Goal: Task Accomplishment & Management: Manage account settings

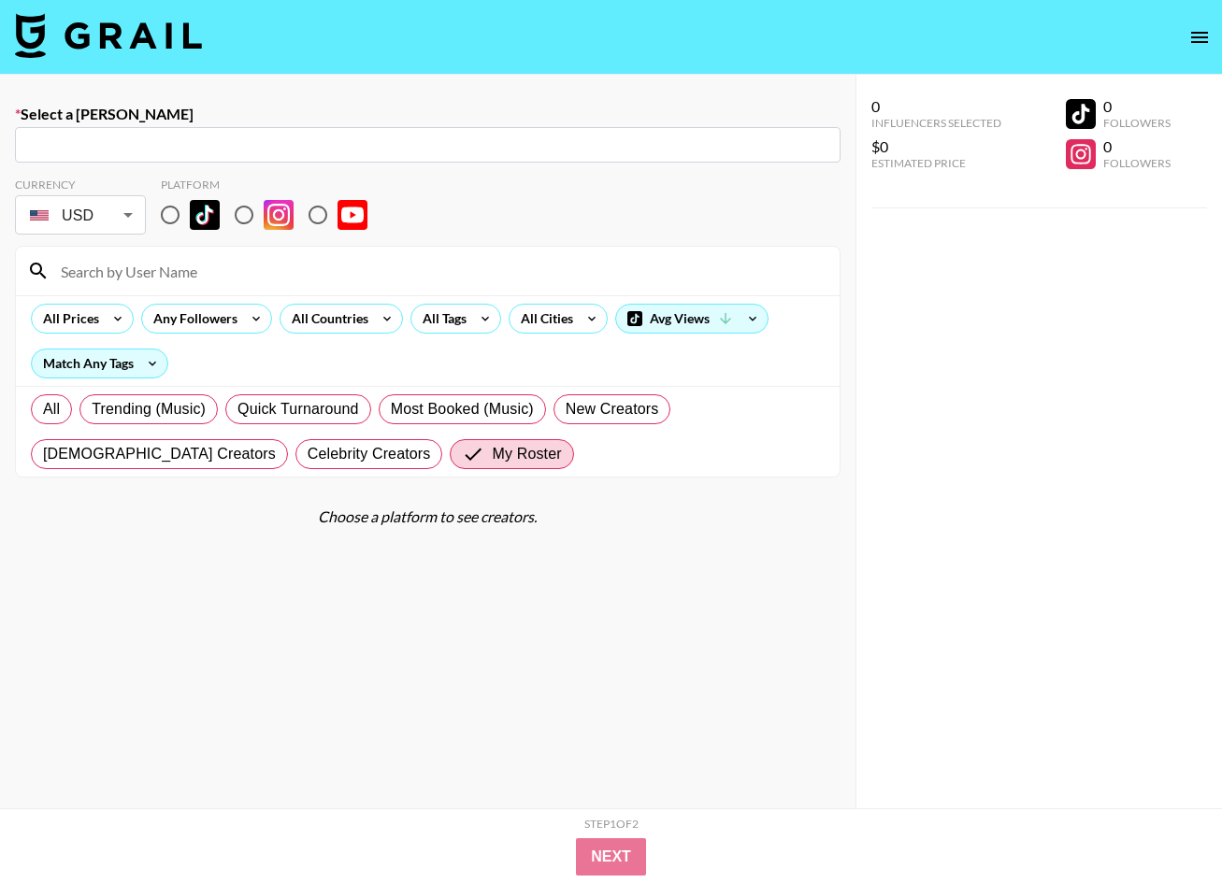
click at [96, 43] on img at bounding box center [108, 35] width 187 height 45
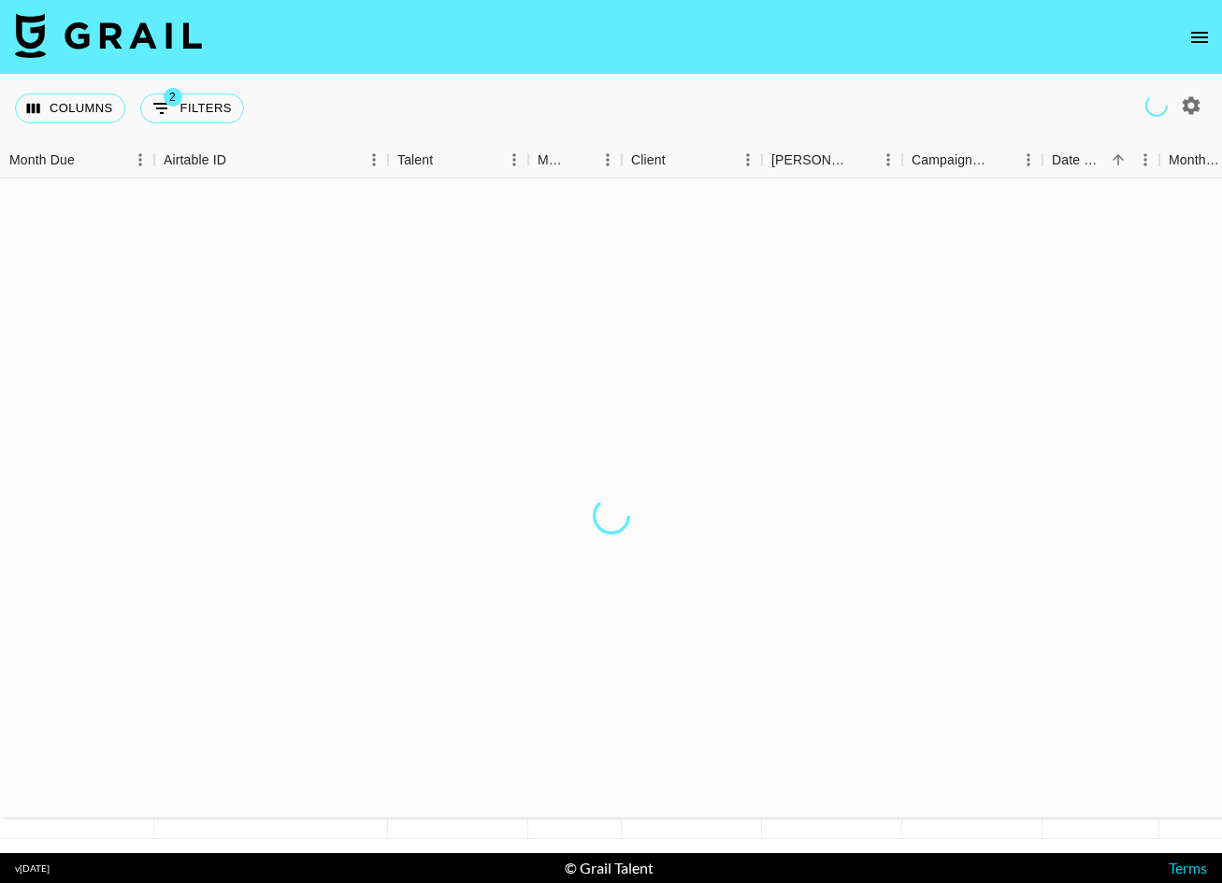
click at [1190, 104] on icon "button" at bounding box center [1191, 105] width 22 height 22
select select "May '25"
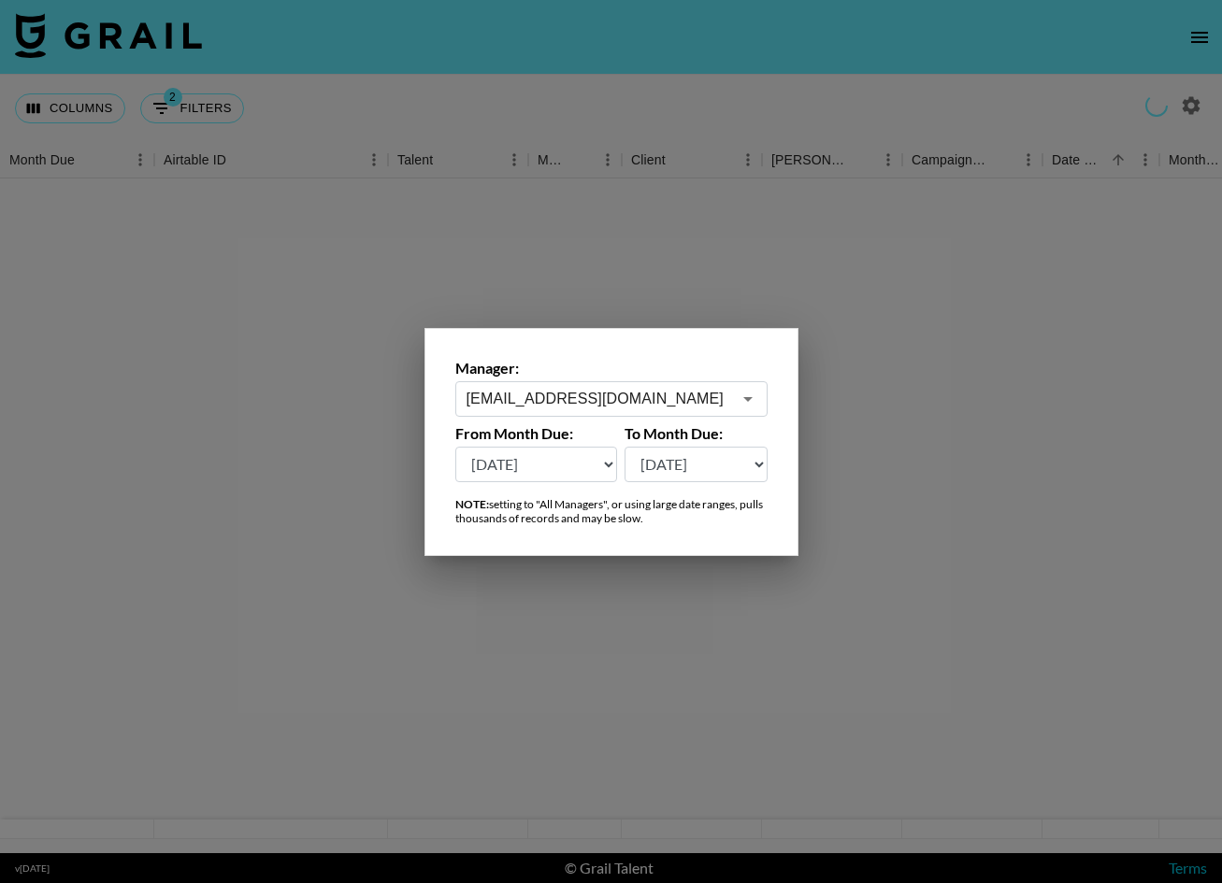
click at [655, 402] on input "maxelk@grail-talent.com" at bounding box center [599, 399] width 265 height 22
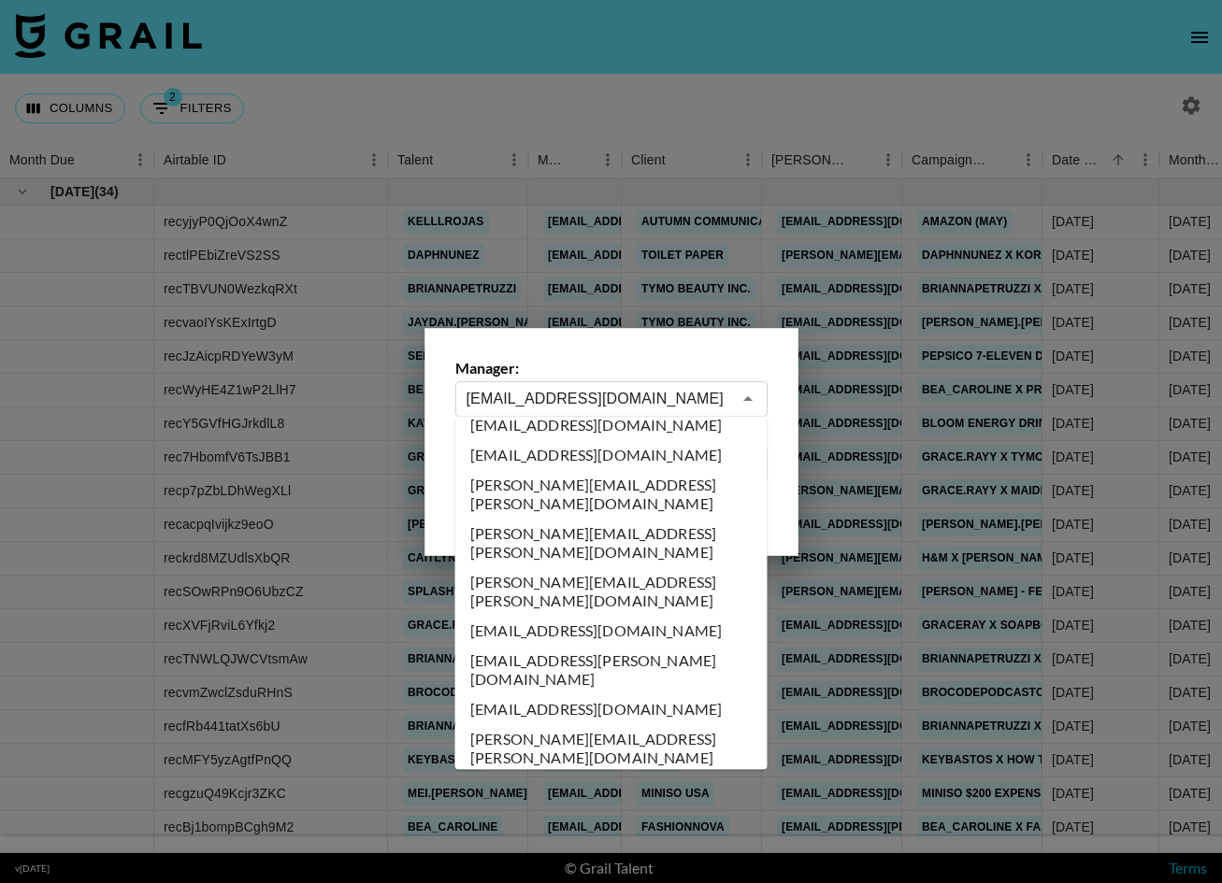
scroll to position [1988, 0]
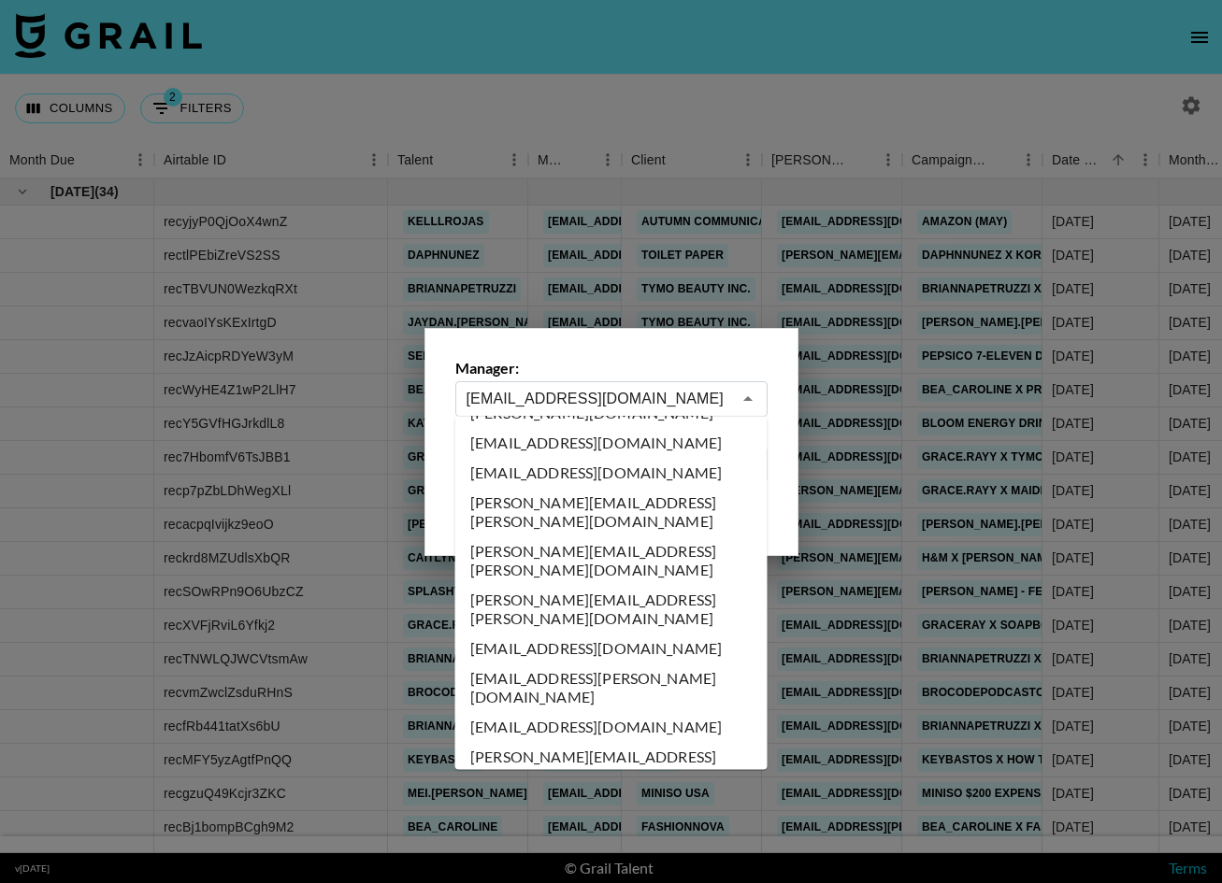
type input "celena.danahy@grail-talent.com"
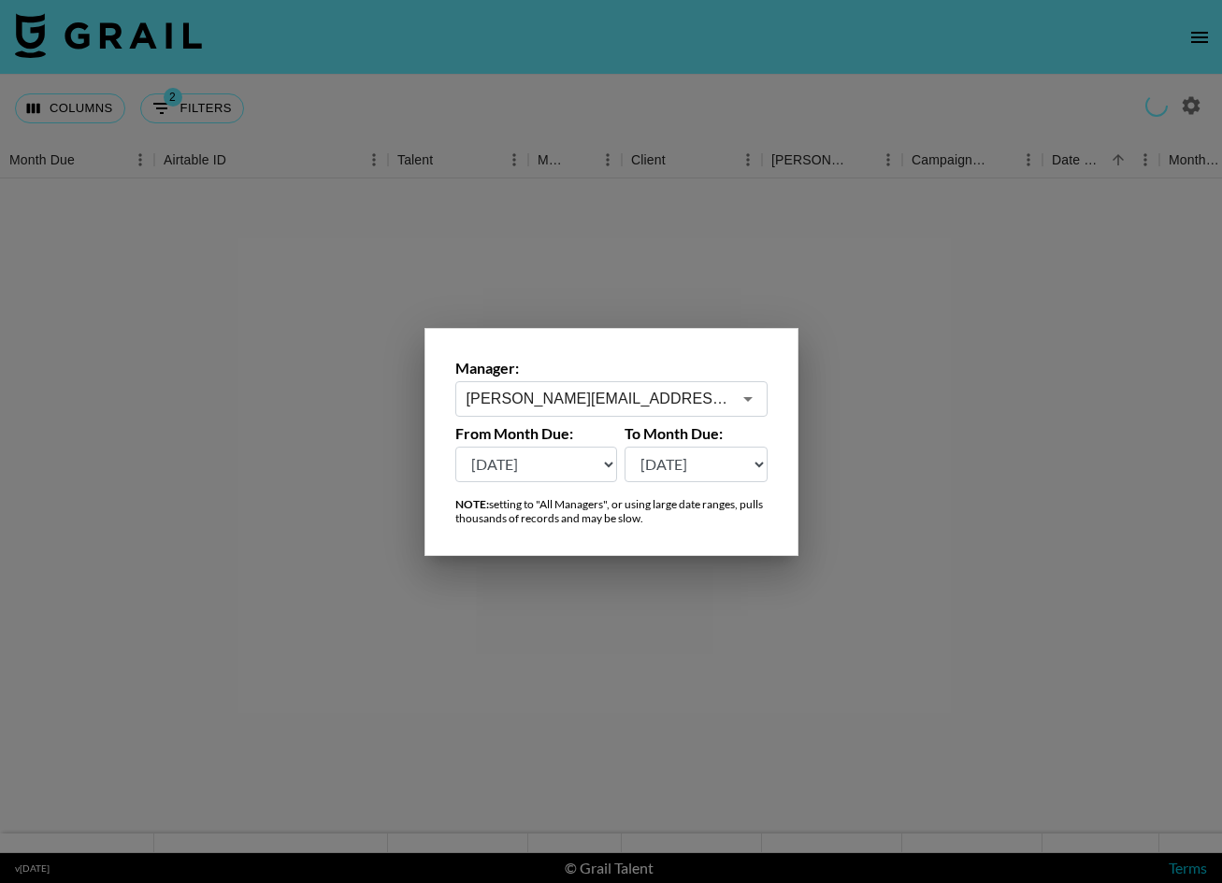
click at [504, 104] on div at bounding box center [611, 441] width 1222 height 883
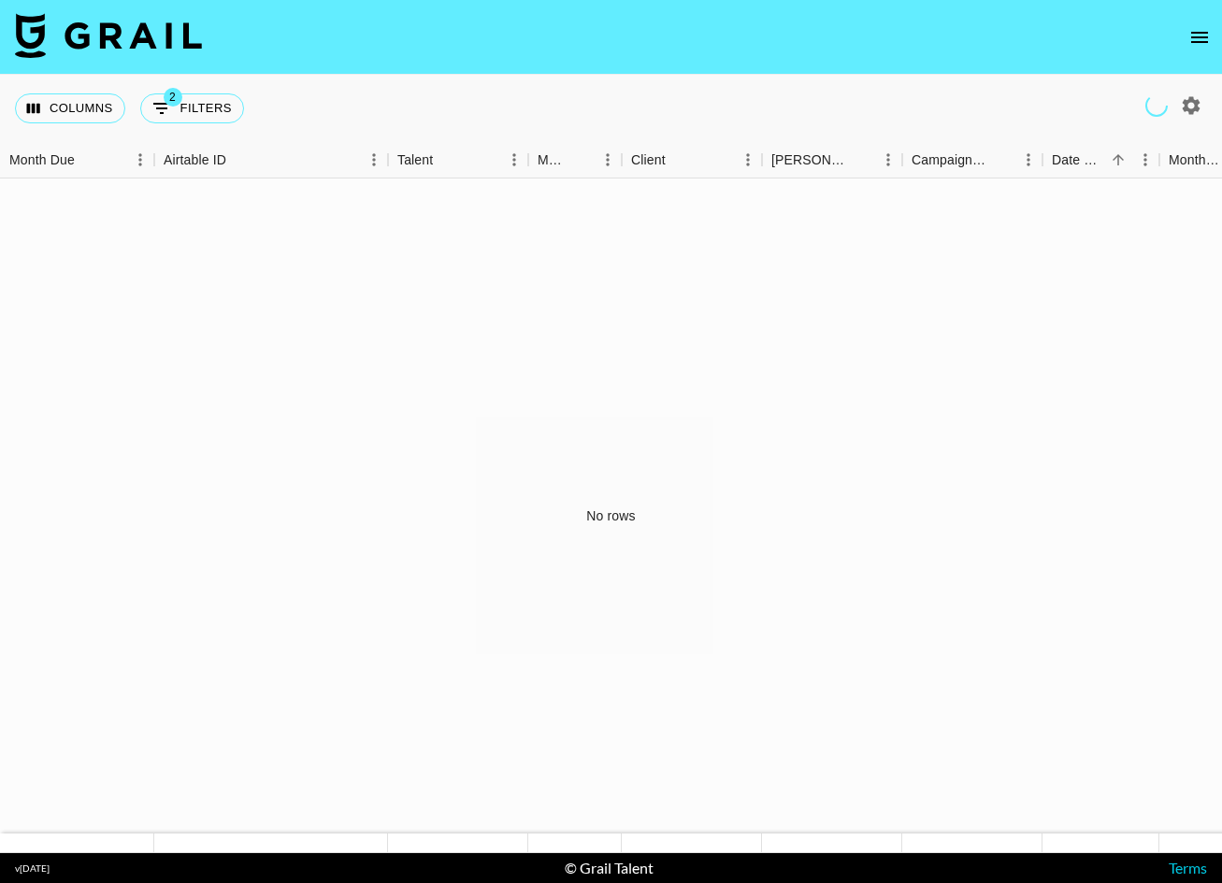
click at [1188, 104] on icon "button" at bounding box center [1191, 105] width 22 height 22
select select "May '25"
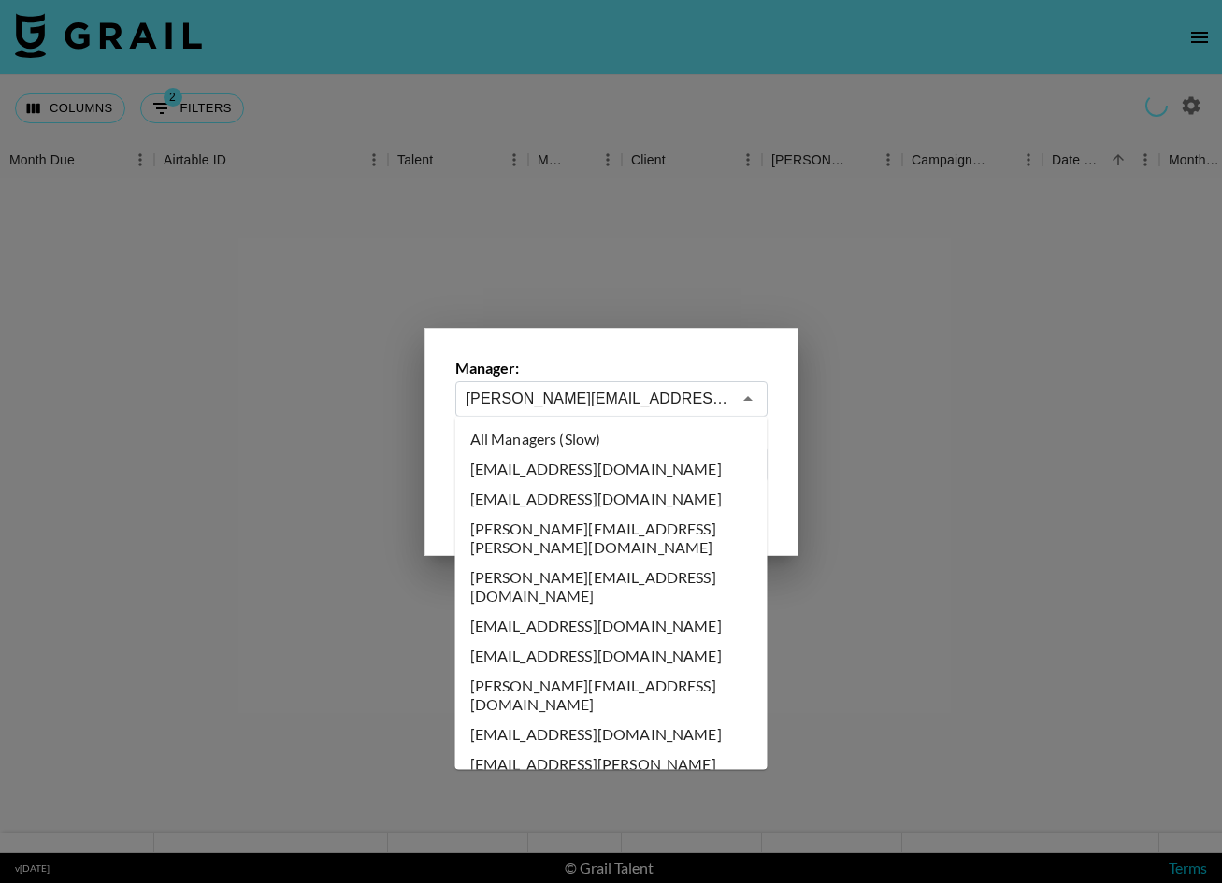
click at [581, 404] on input "celena.danahy@grail-talent.com" at bounding box center [599, 399] width 265 height 22
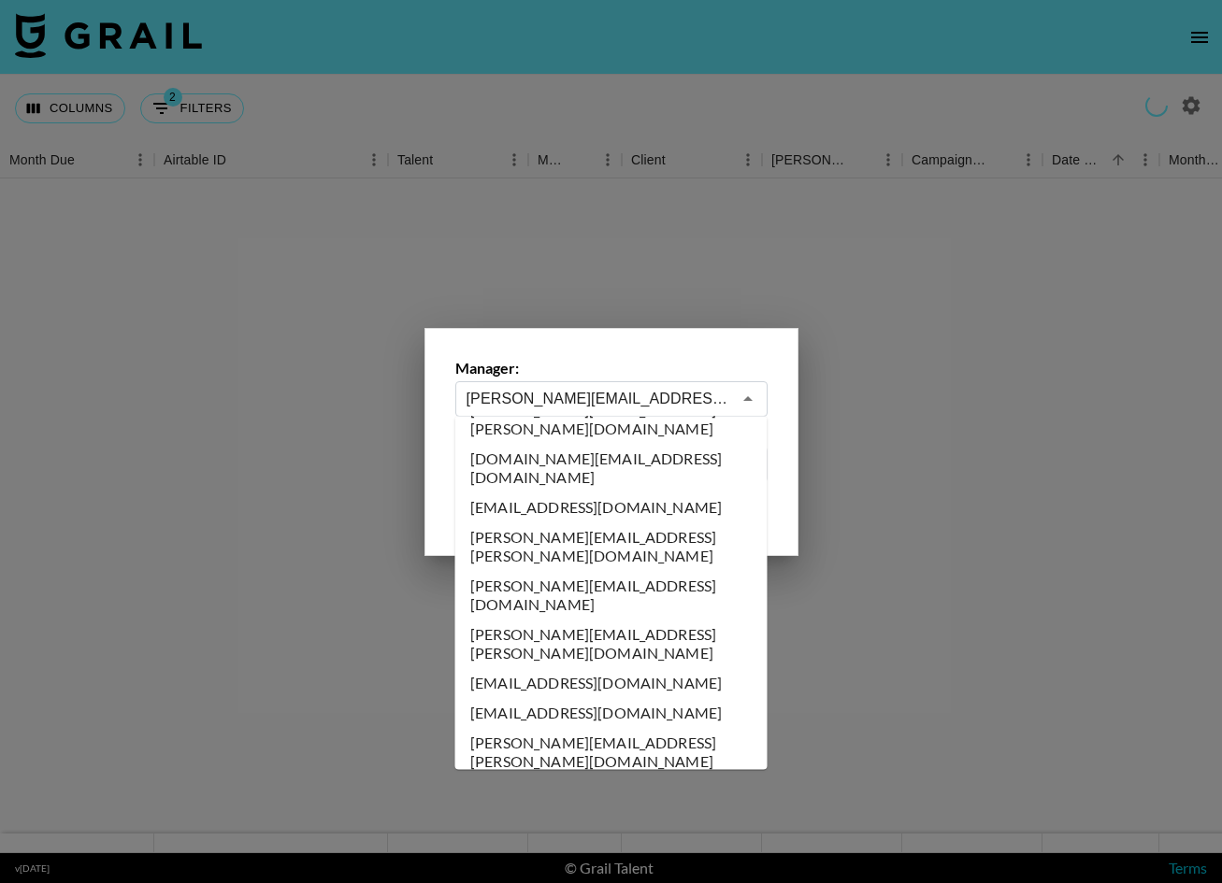
type input "brittney.jones@grail-talent.com"
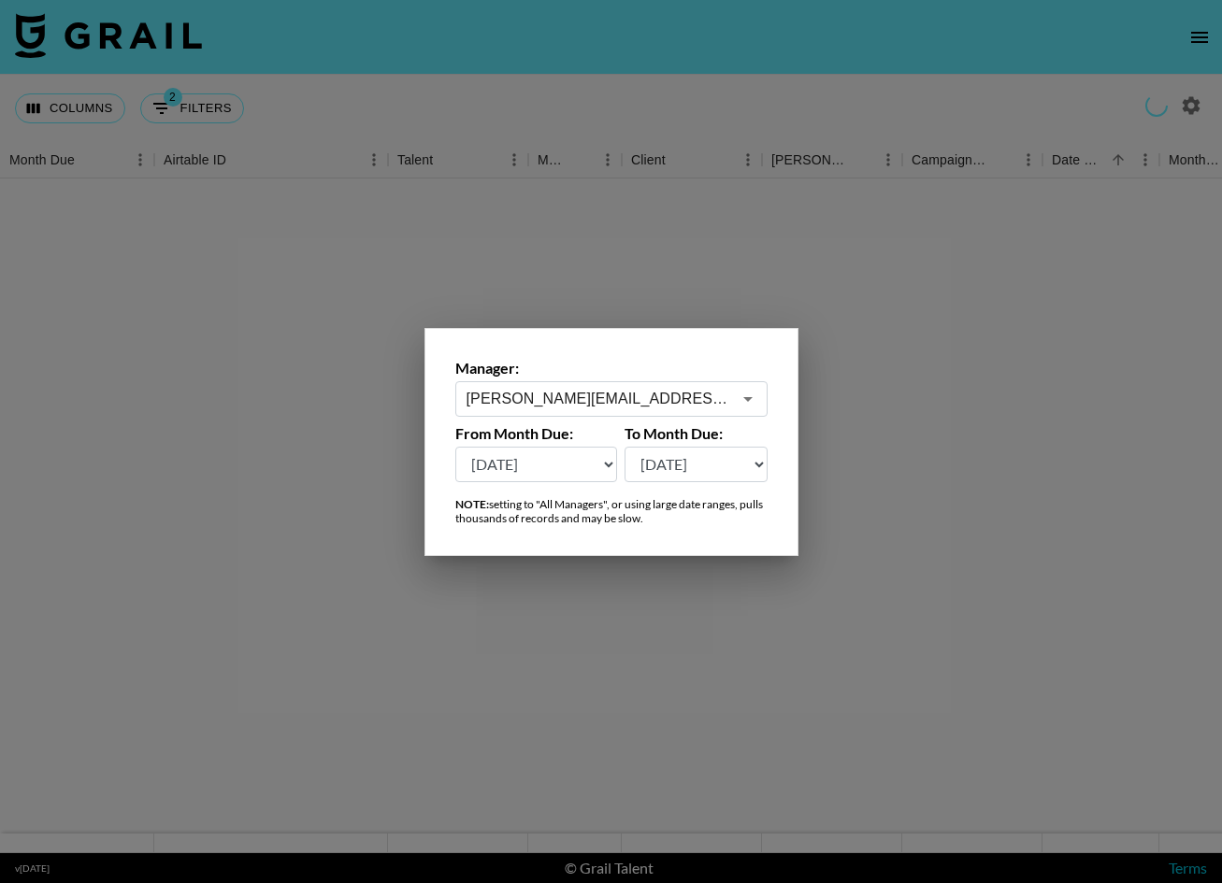
click at [706, 108] on div at bounding box center [611, 441] width 1222 height 883
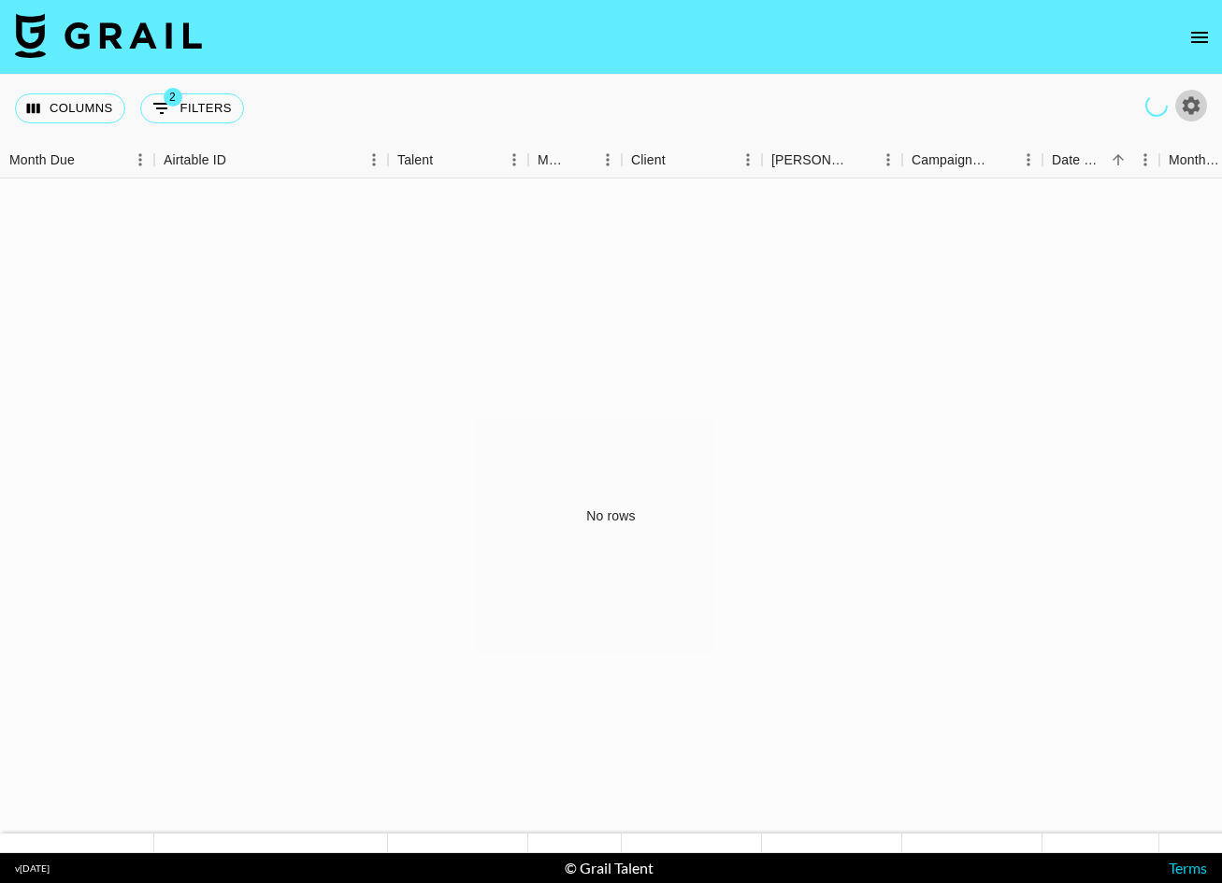
click at [1180, 105] on icon "button" at bounding box center [1191, 105] width 22 height 22
select select "May '25"
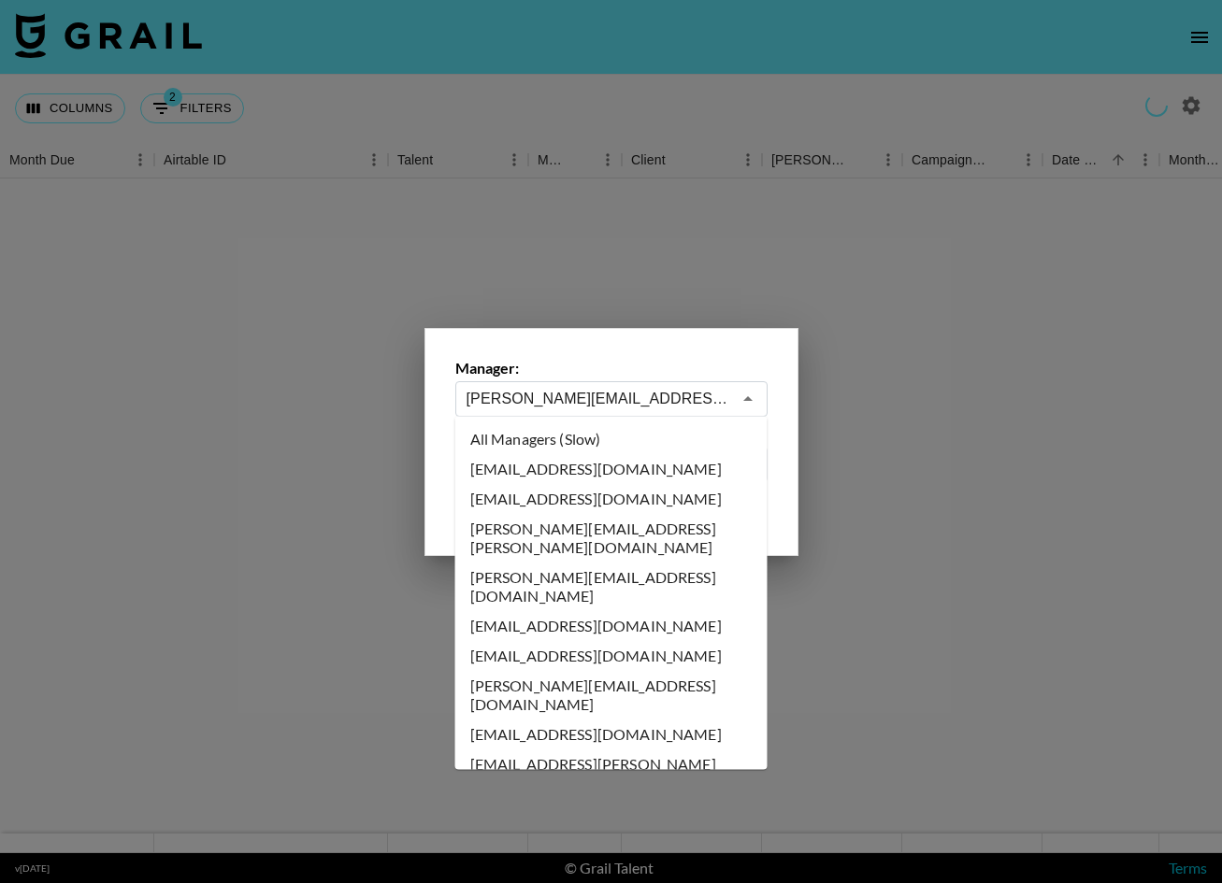
click at [615, 403] on input "[PERSON_NAME][EMAIL_ADDRESS][PERSON_NAME][DOMAIN_NAME]" at bounding box center [599, 399] width 265 height 22
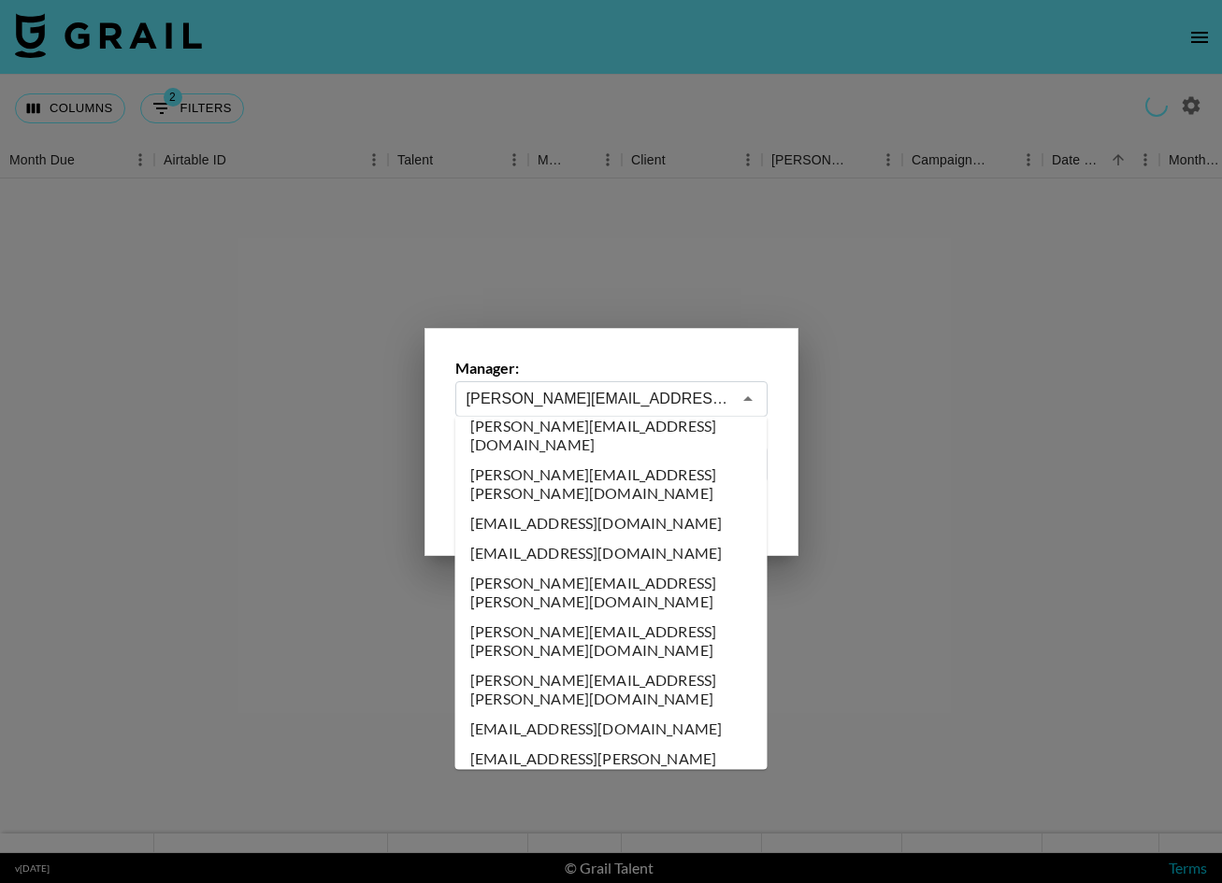
scroll to position [1905, 0]
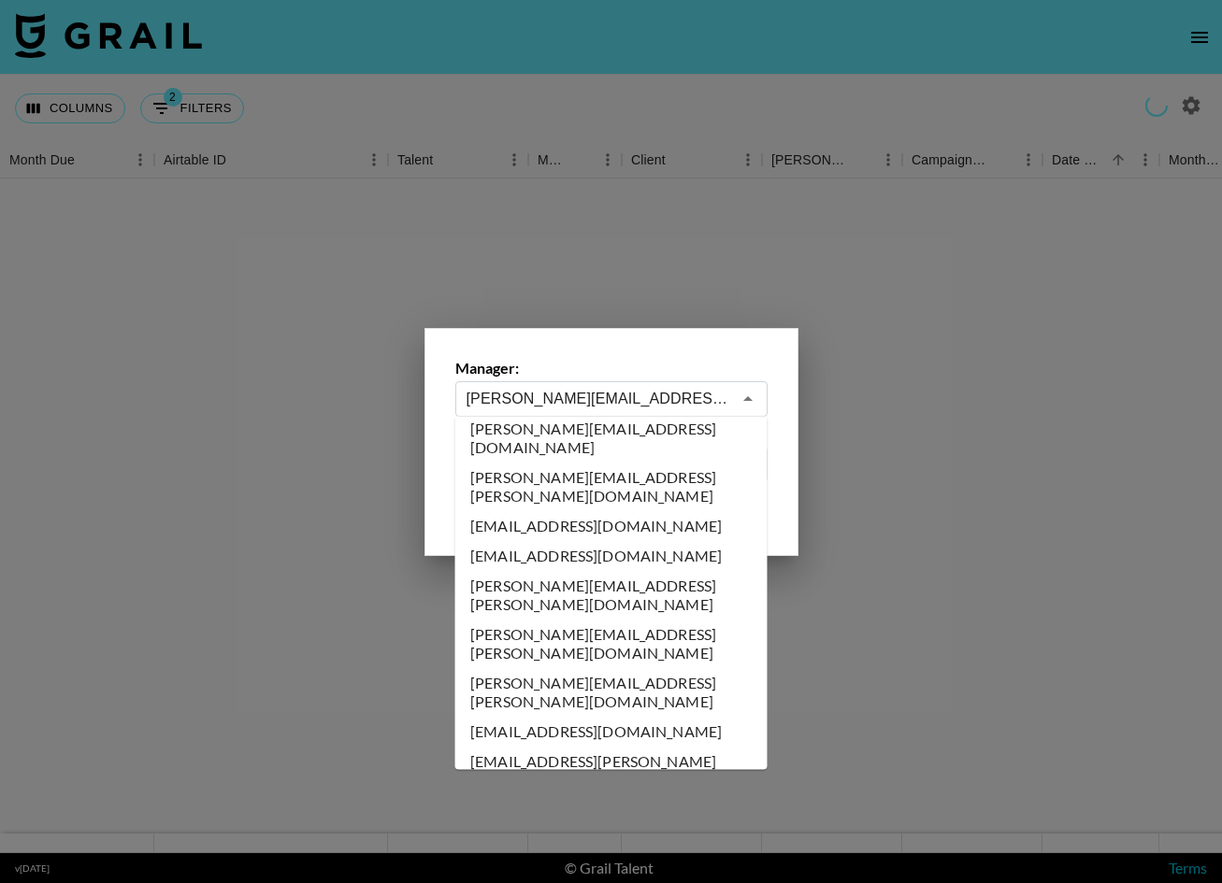
type input "[PERSON_NAME][EMAIL_ADDRESS][DOMAIN_NAME]"
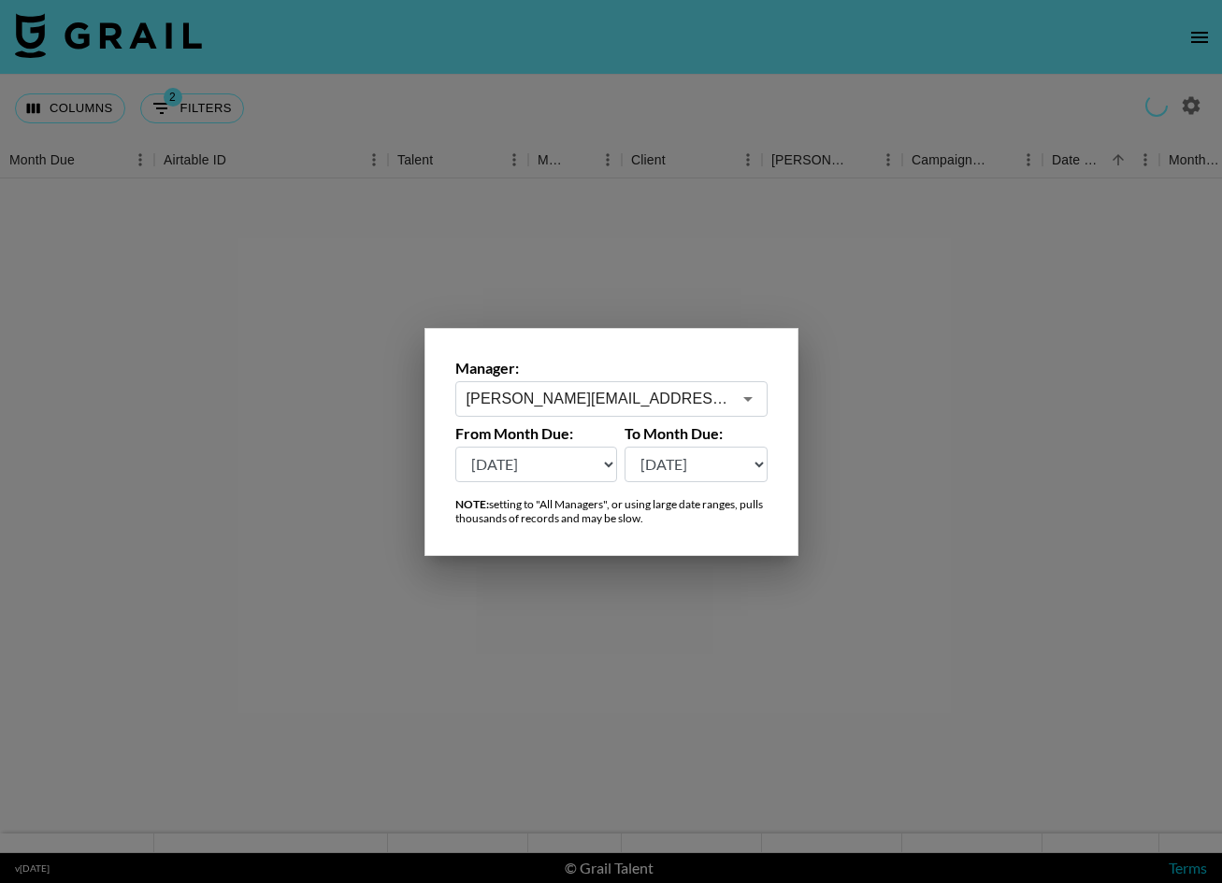
click at [600, 632] on div at bounding box center [611, 441] width 1222 height 883
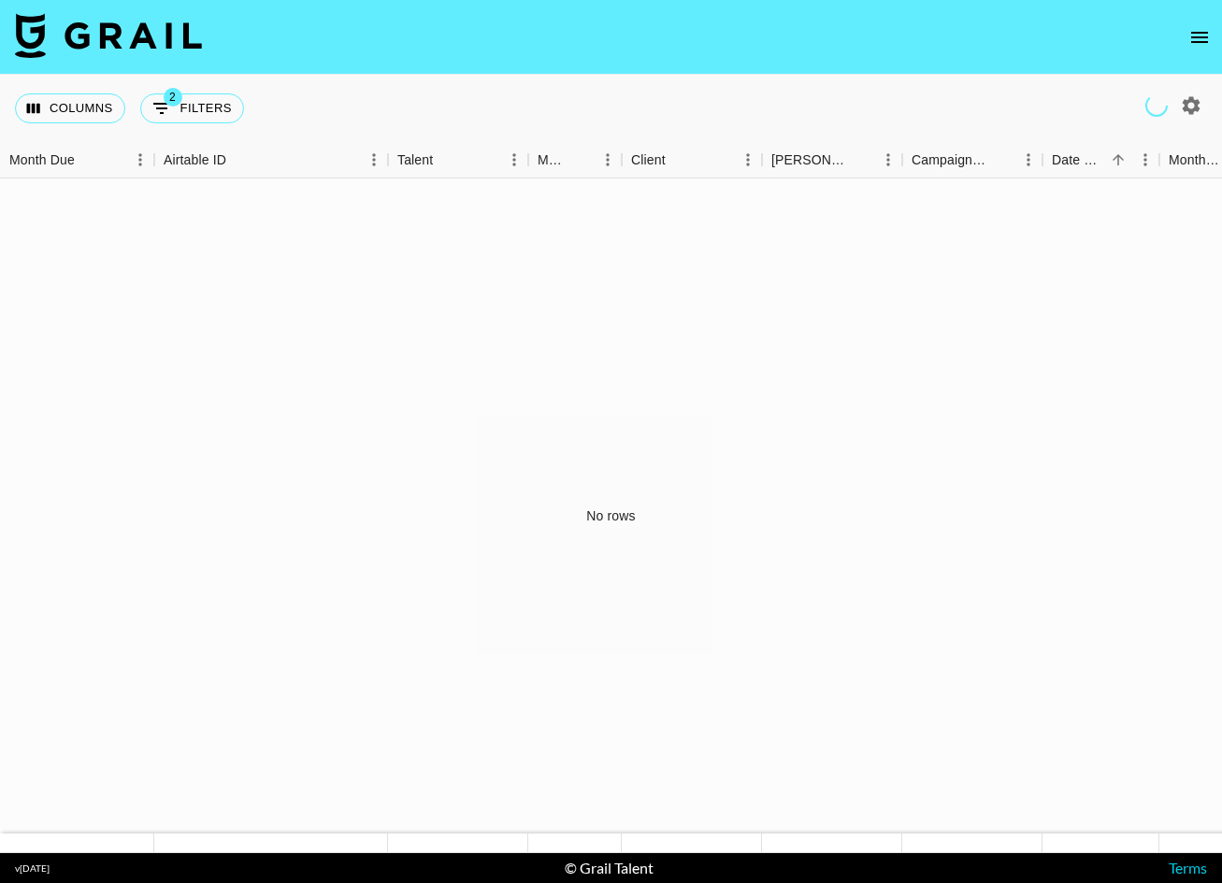
click at [1188, 108] on icon "button" at bounding box center [1191, 105] width 22 height 22
select select "[DATE]"
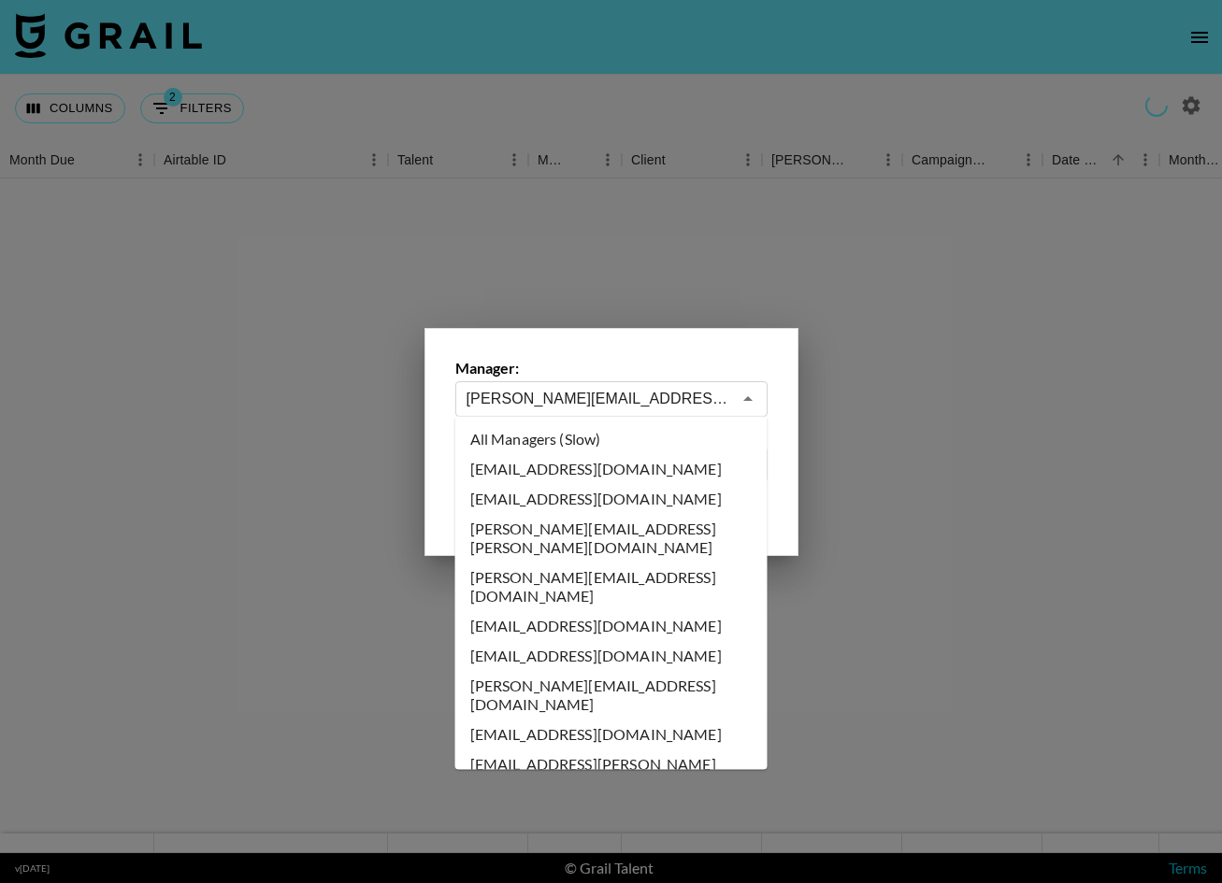
click at [596, 401] on input "[PERSON_NAME][EMAIL_ADDRESS][DOMAIN_NAME]" at bounding box center [599, 399] width 265 height 22
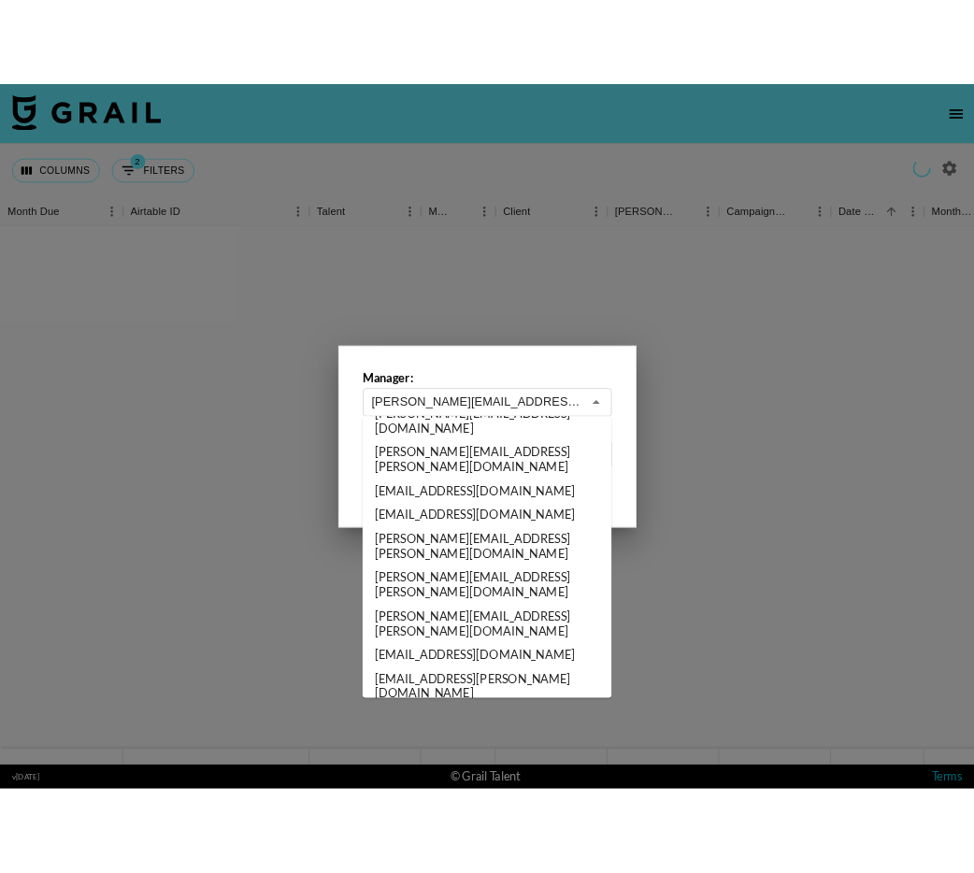
scroll to position [1926, 0]
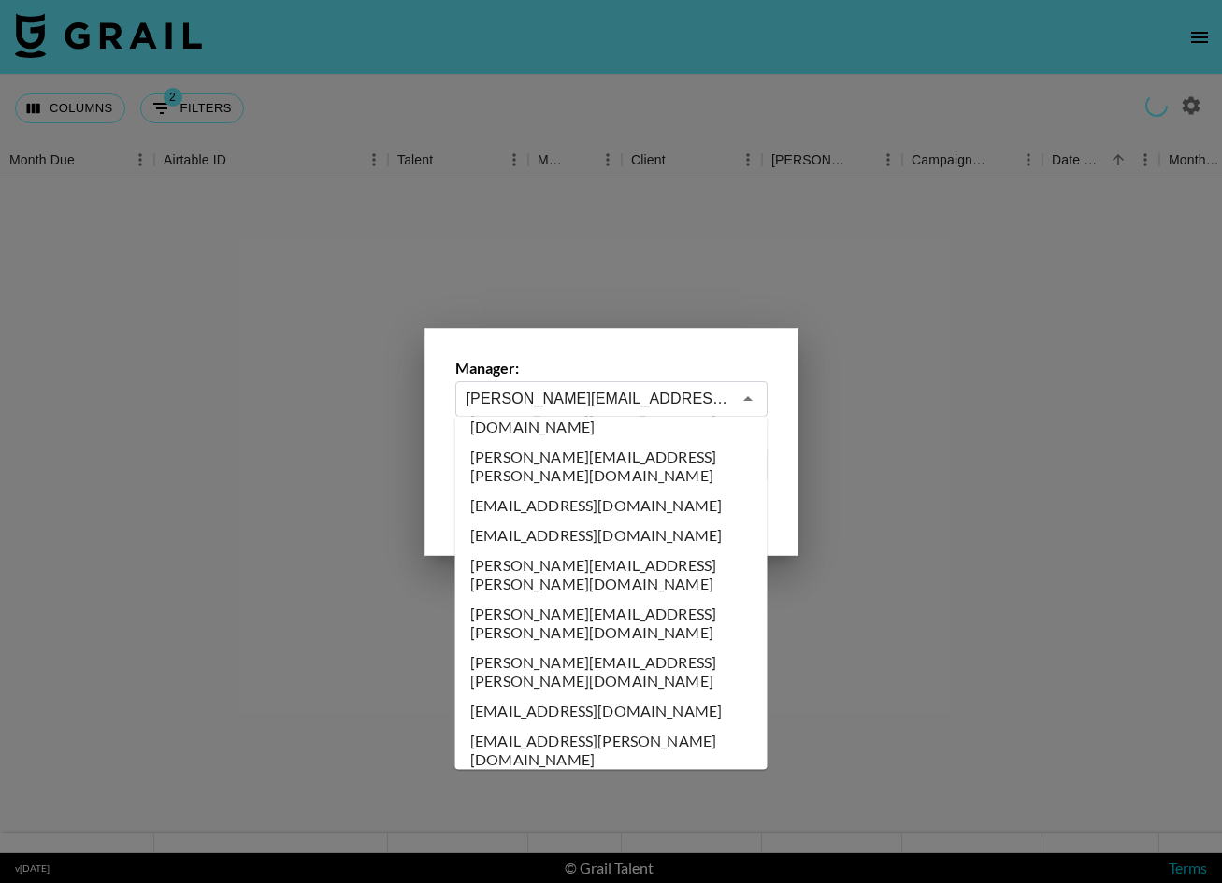
type input "[PERSON_NAME][EMAIL_ADDRESS][PERSON_NAME][DOMAIN_NAME]"
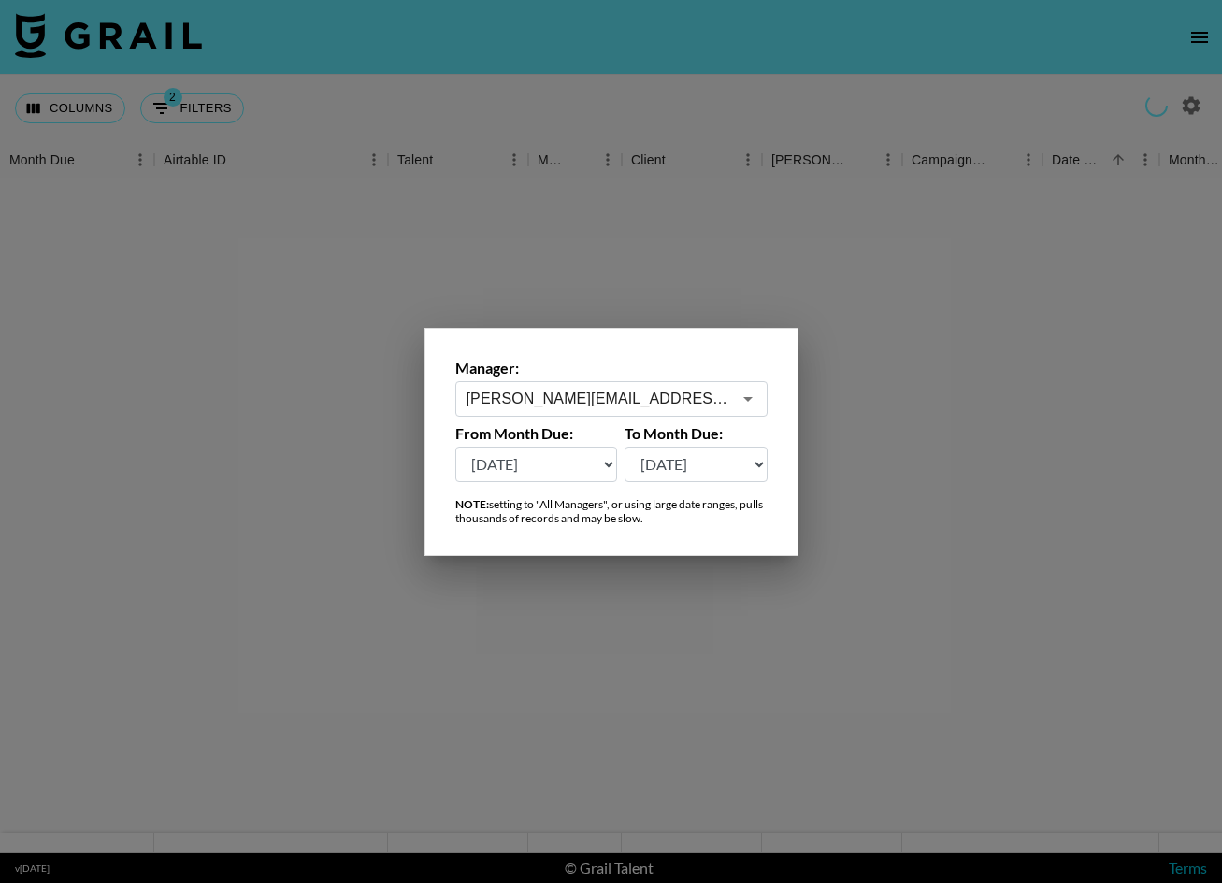
click at [740, 596] on div at bounding box center [611, 441] width 1222 height 883
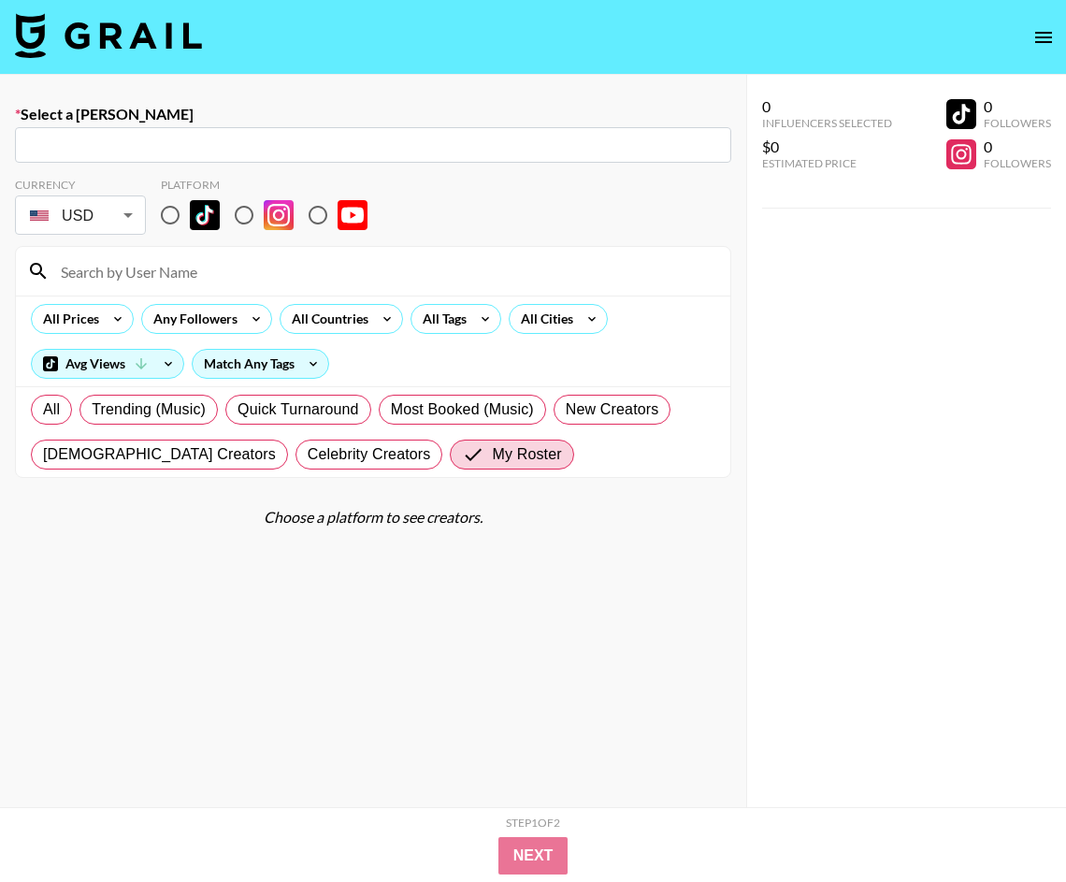
click at [132, 43] on img at bounding box center [108, 35] width 187 height 45
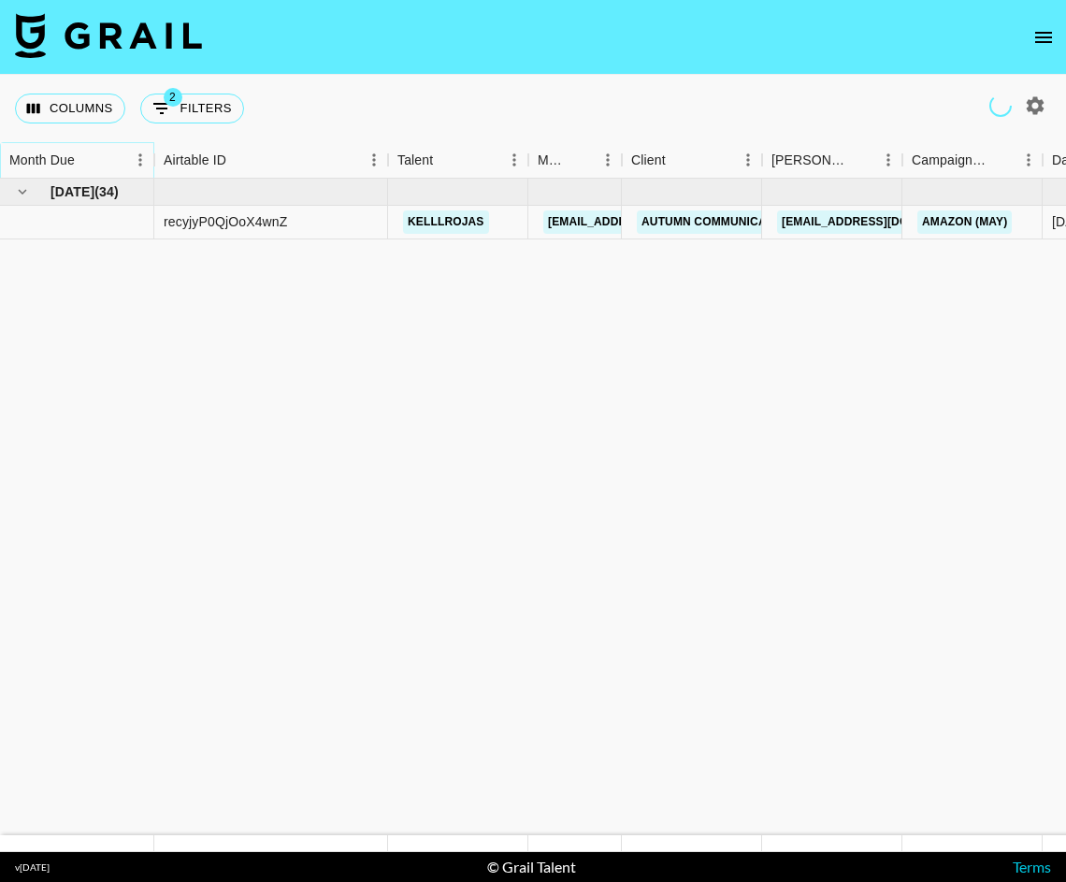
click at [97, 160] on button "Sort" at bounding box center [88, 160] width 26 height 26
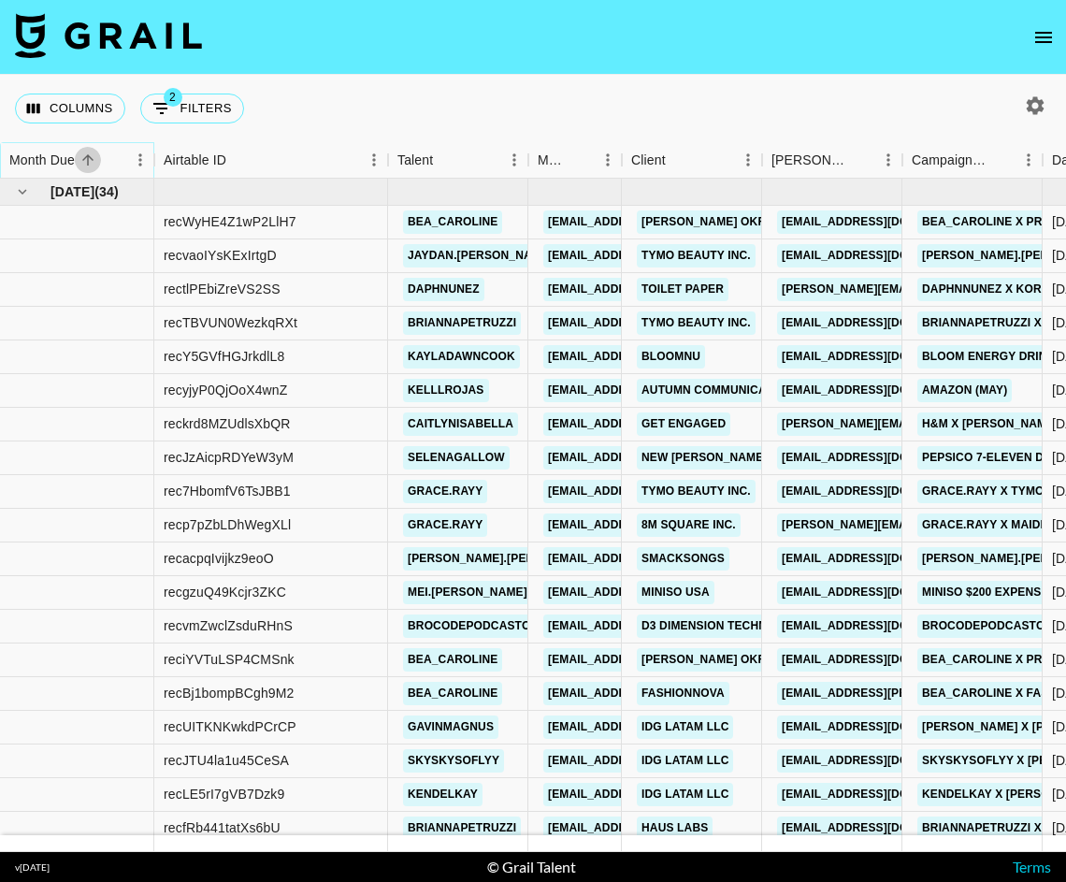
click at [97, 160] on button "Sort" at bounding box center [88, 160] width 26 height 26
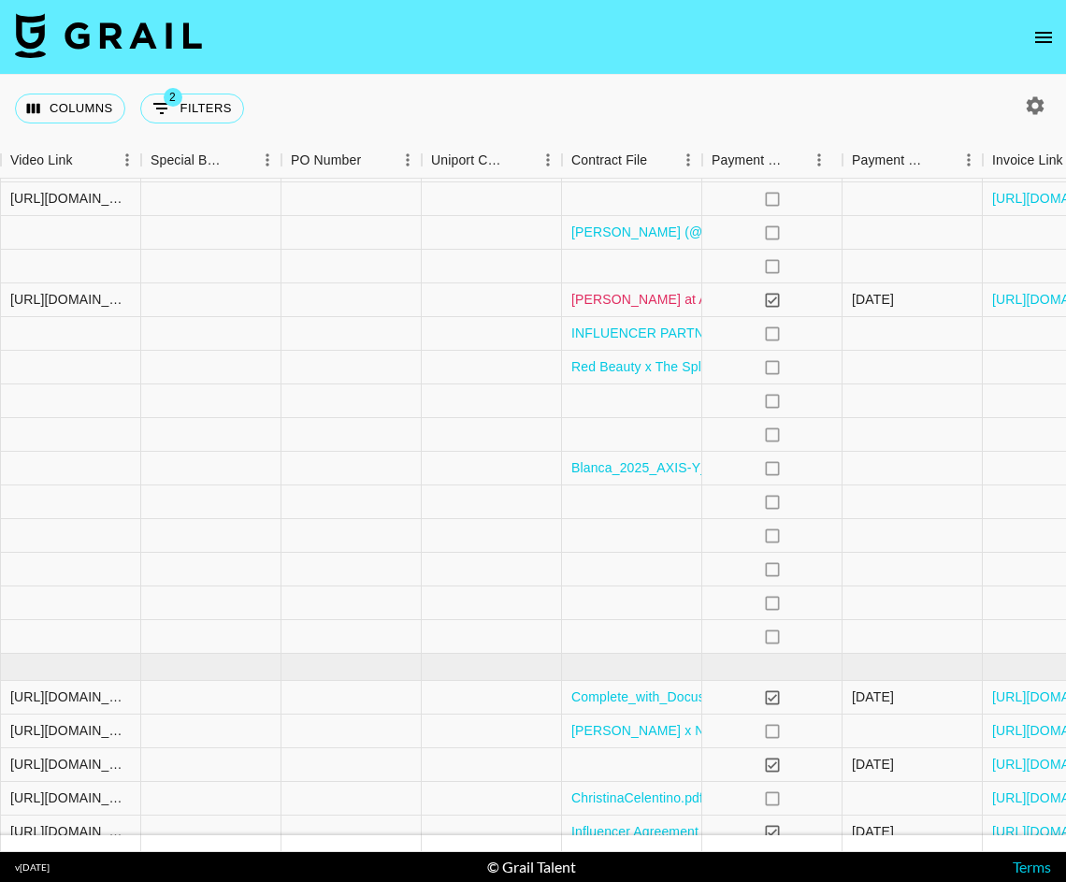
scroll to position [589, 1828]
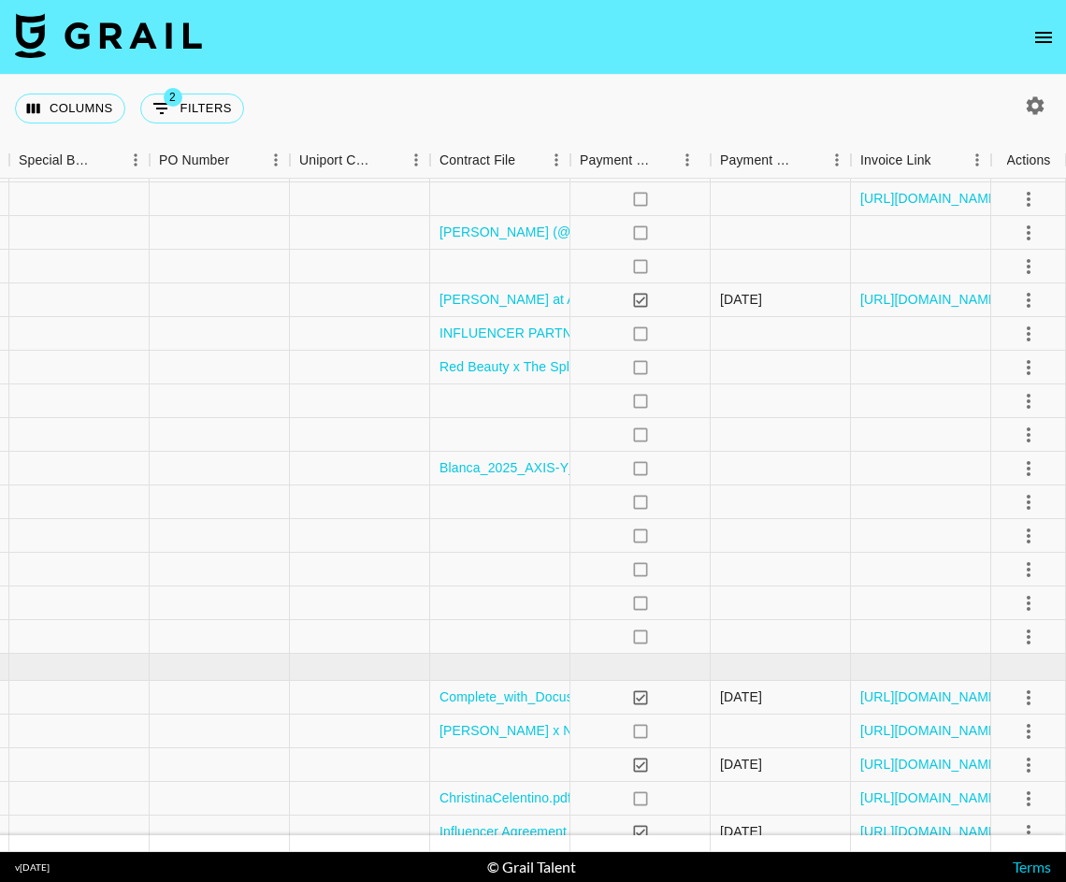
click at [1037, 108] on icon "button" at bounding box center [1036, 105] width 18 height 18
select select "[DATE]"
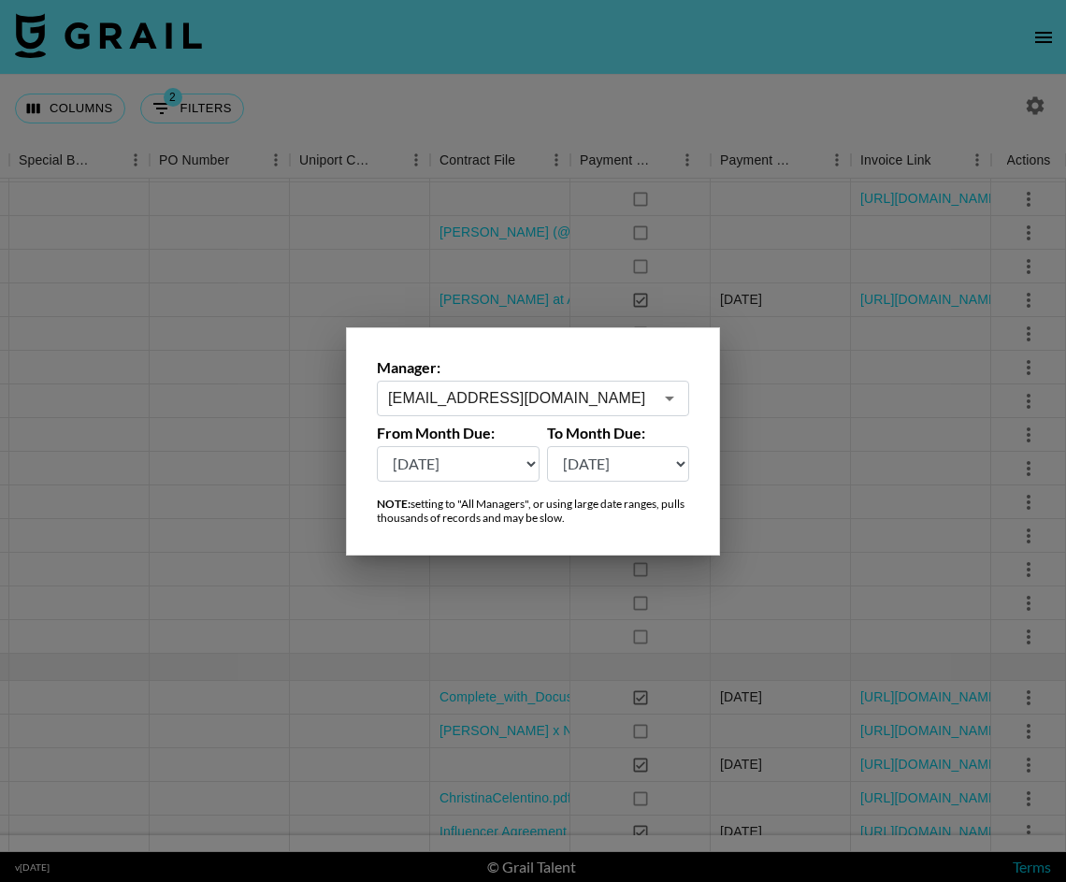
click at [515, 396] on input "[EMAIL_ADDRESS][DOMAIN_NAME]" at bounding box center [520, 398] width 265 height 22
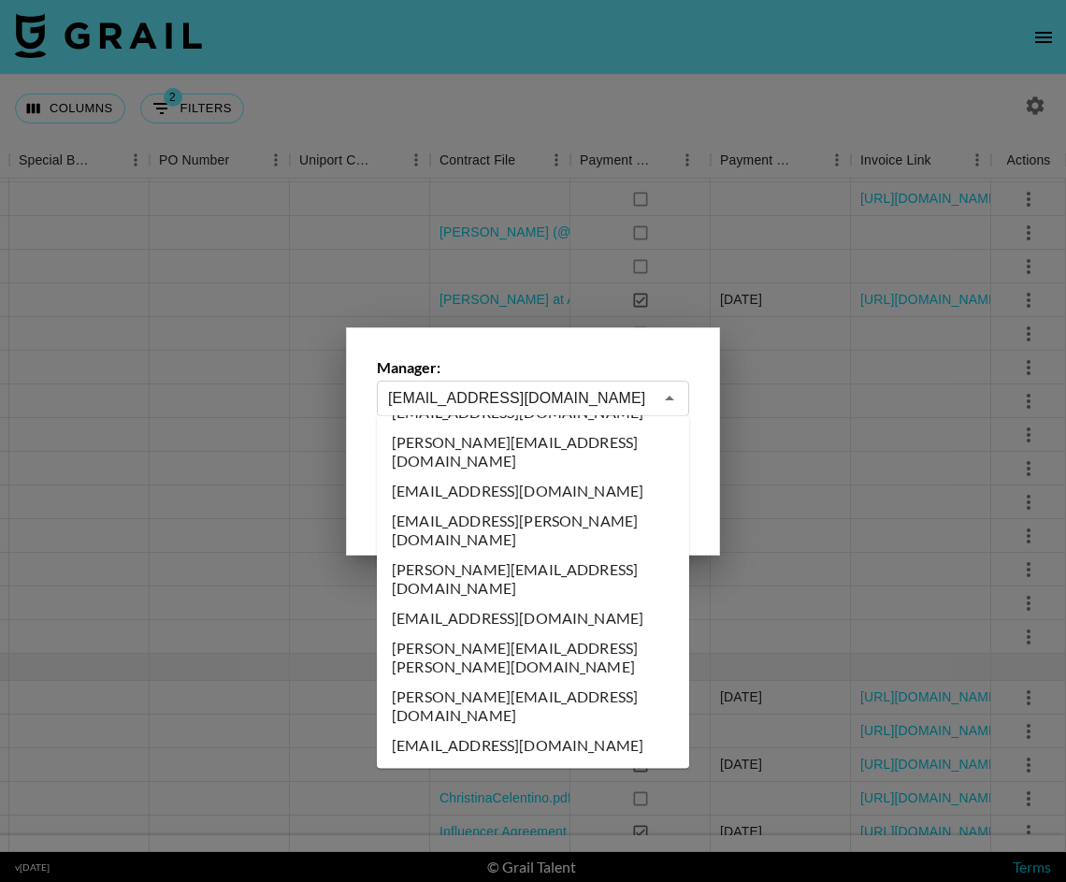
scroll to position [0, 0]
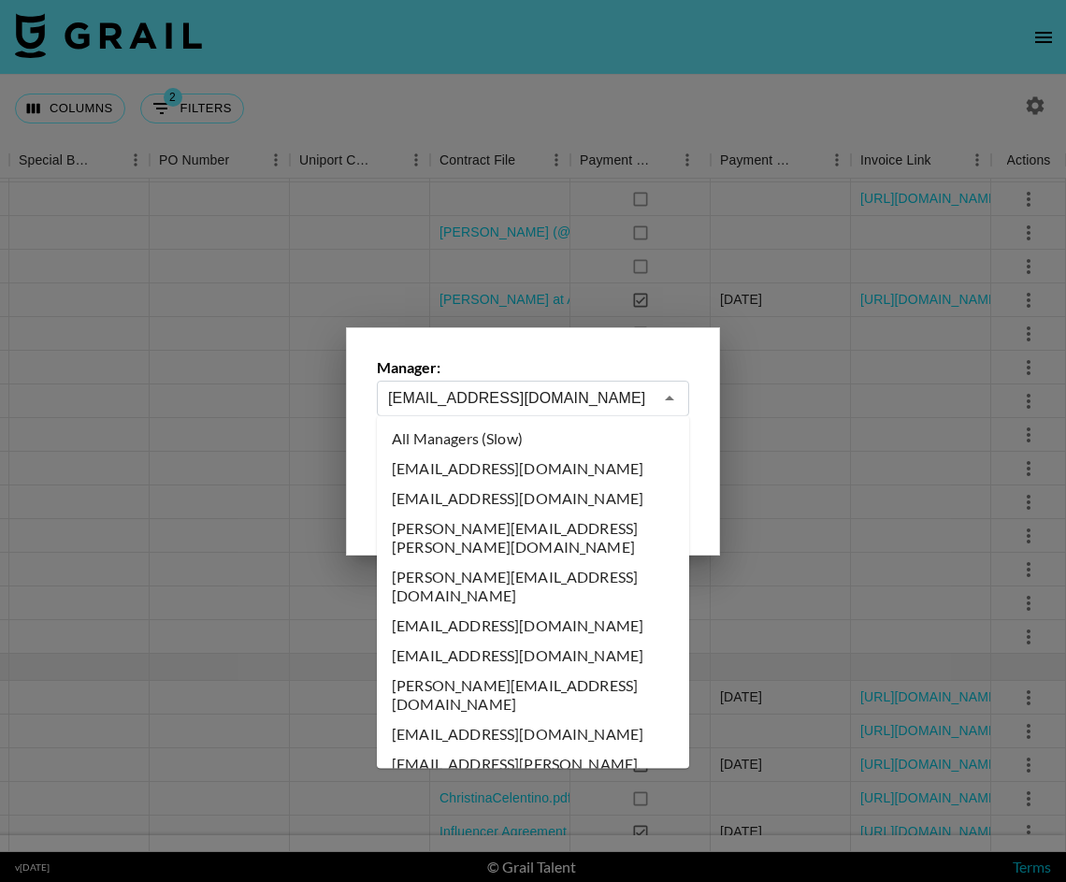
click at [479, 442] on li "All Managers (Slow)" at bounding box center [533, 439] width 312 height 30
type input "All Managers (Slow)"
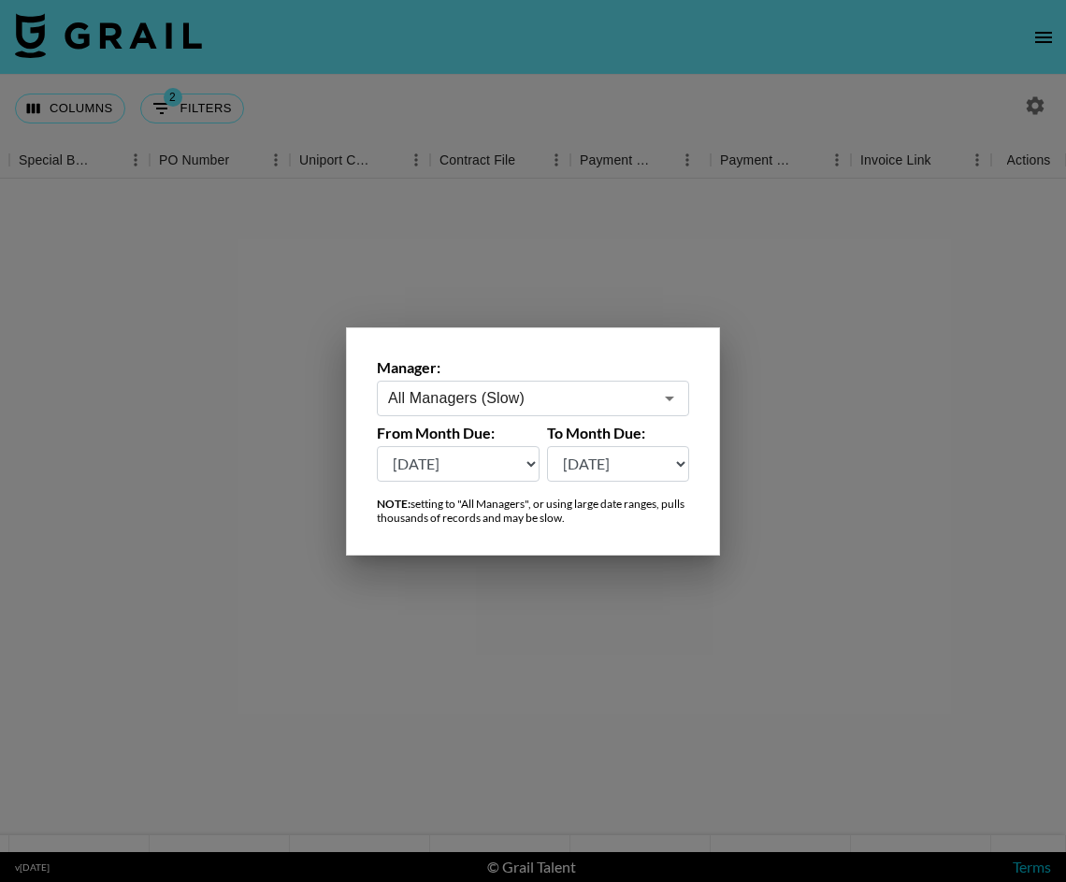
scroll to position [0, 1828]
click at [510, 52] on div at bounding box center [533, 441] width 1066 height 882
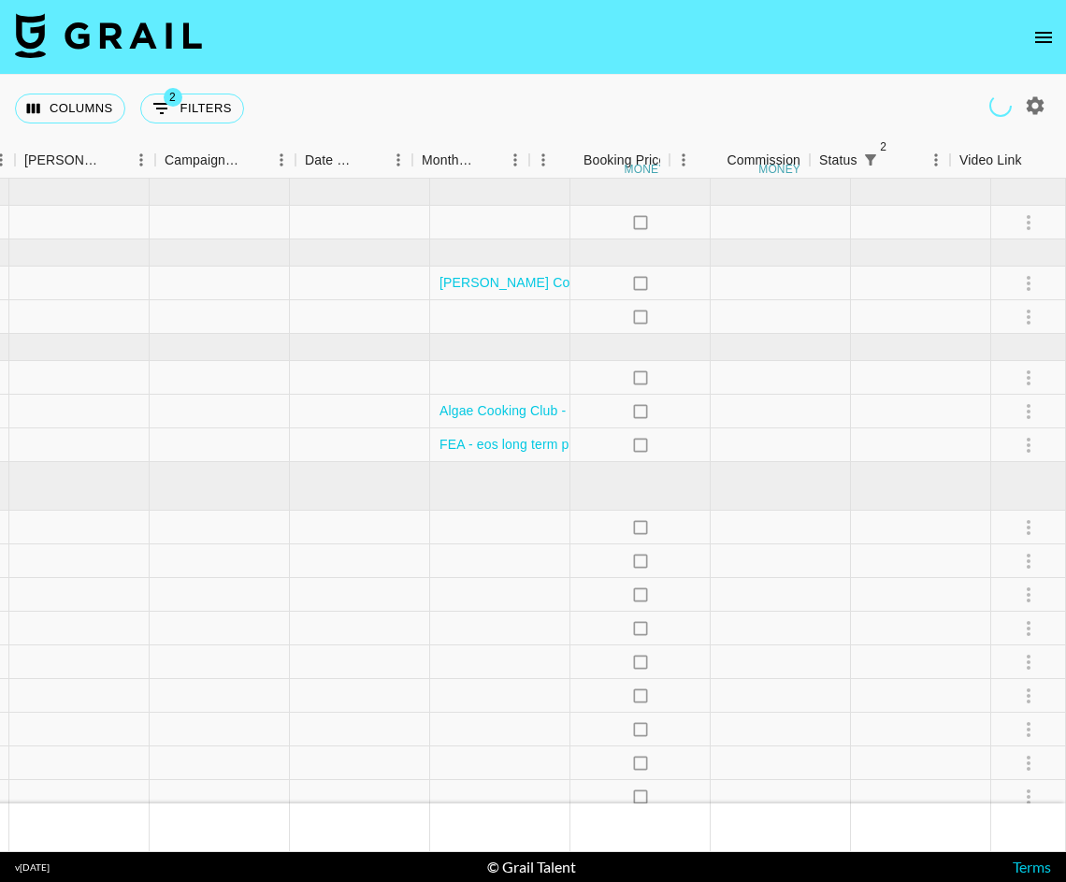
scroll to position [0, 747]
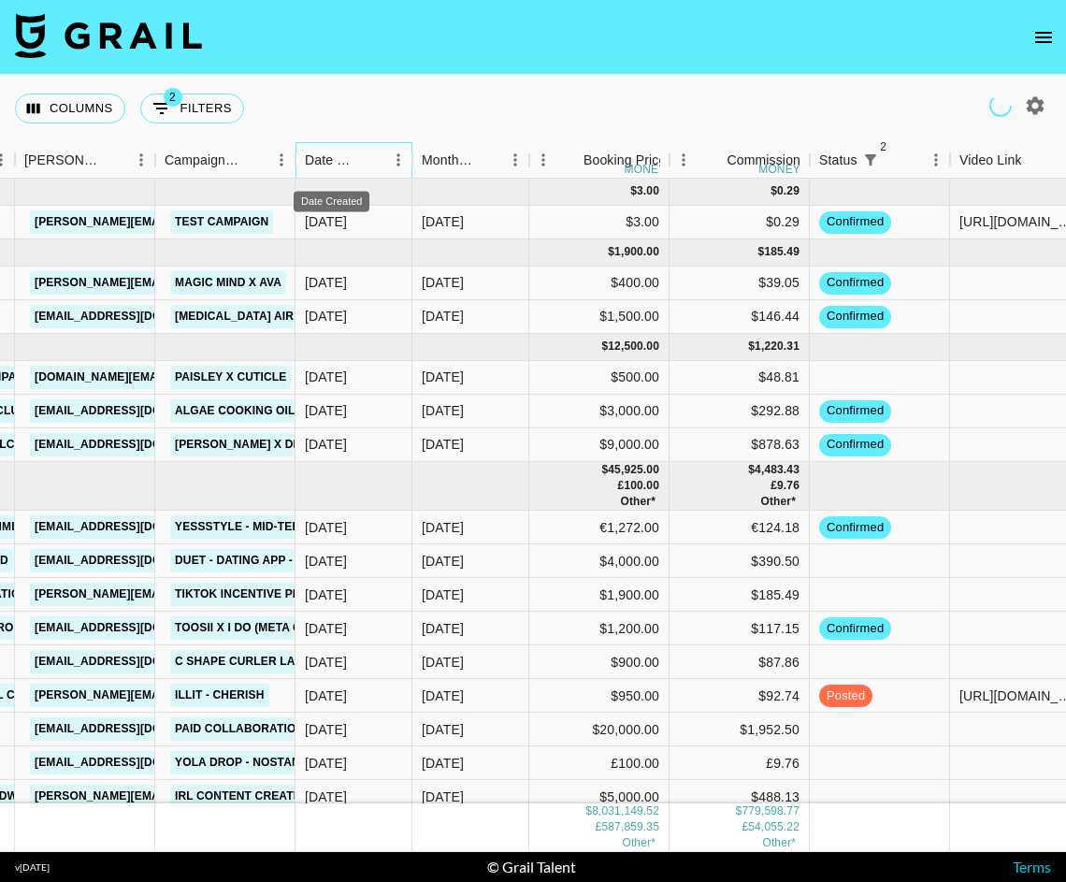
click at [353, 165] on div "Date Created" at bounding box center [331, 160] width 53 height 36
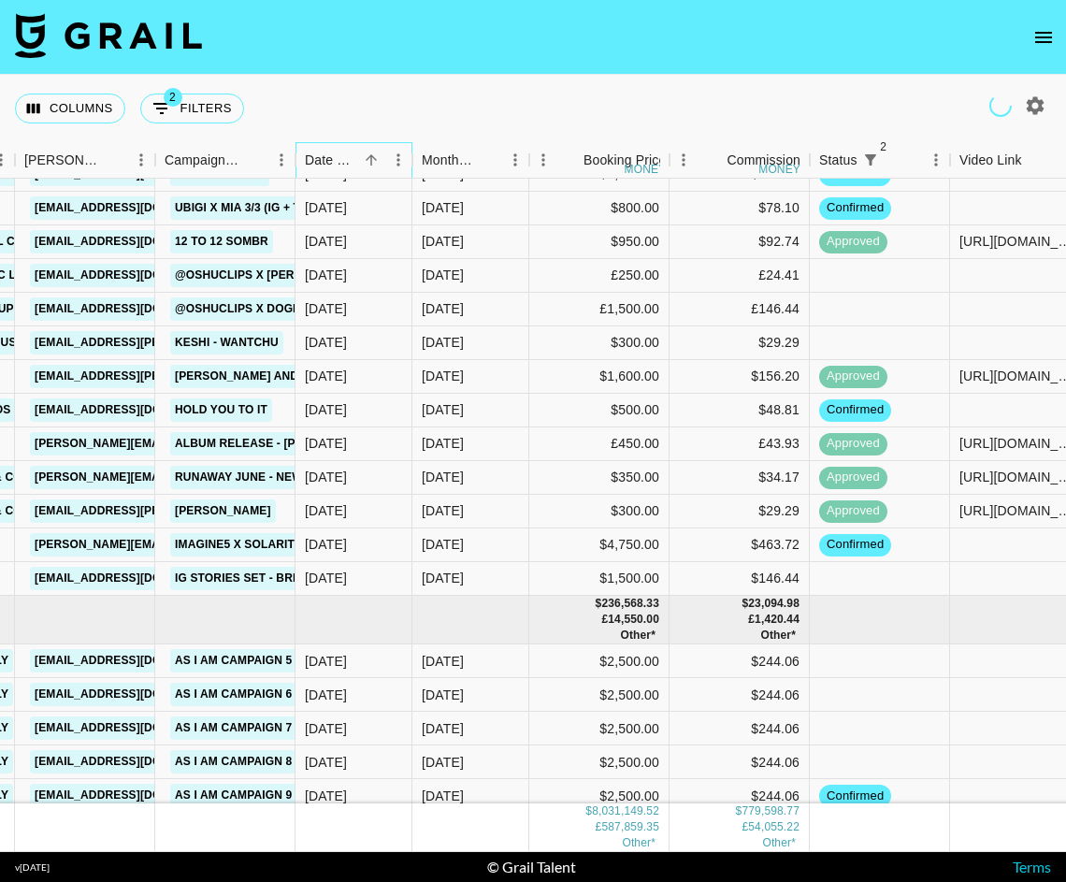
scroll to position [205357, 480]
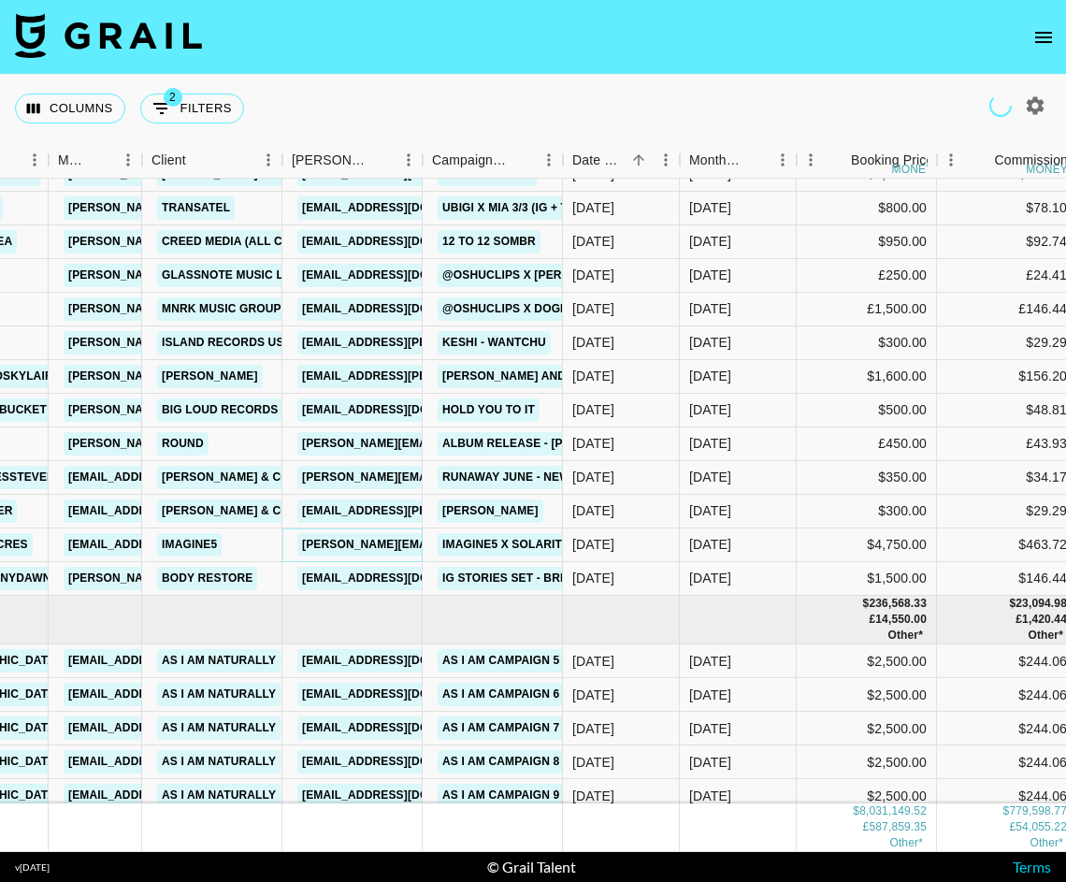
click at [372, 544] on link "[PERSON_NAME][EMAIL_ADDRESS][PERSON_NAME][DOMAIN_NAME]" at bounding box center [497, 544] width 401 height 23
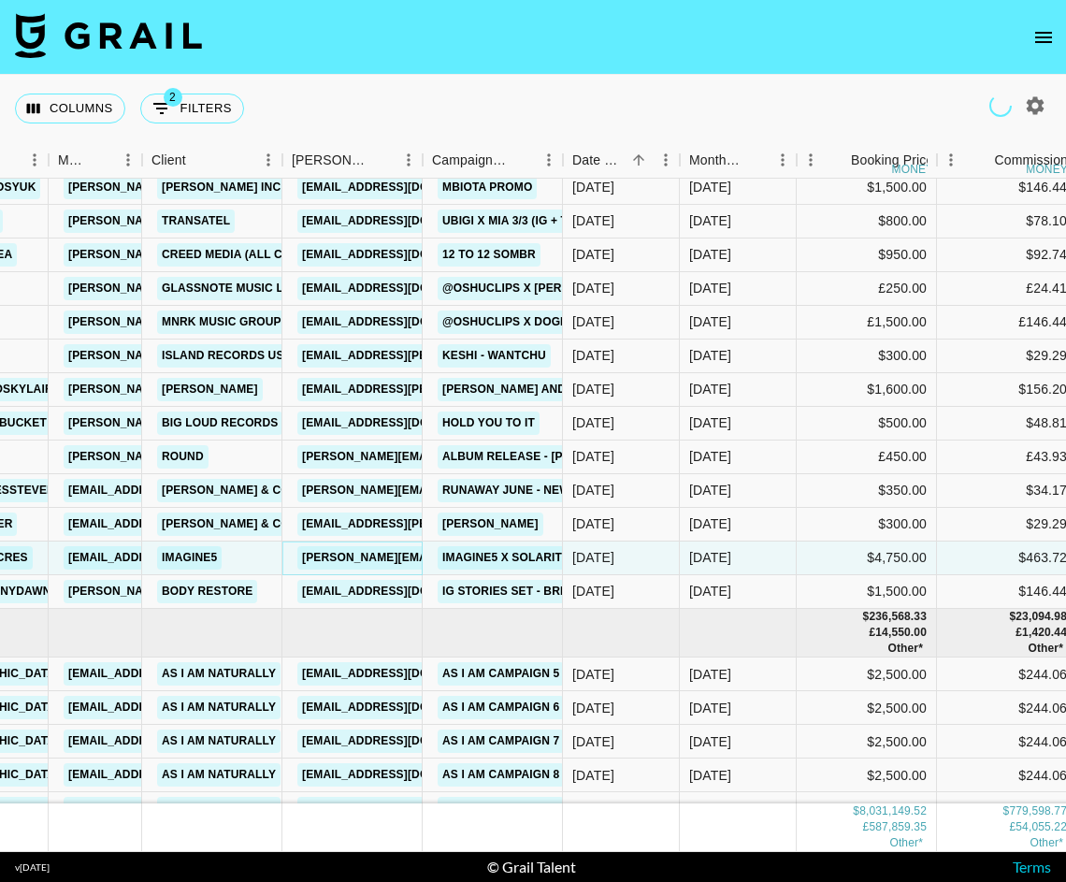
scroll to position [205340, 480]
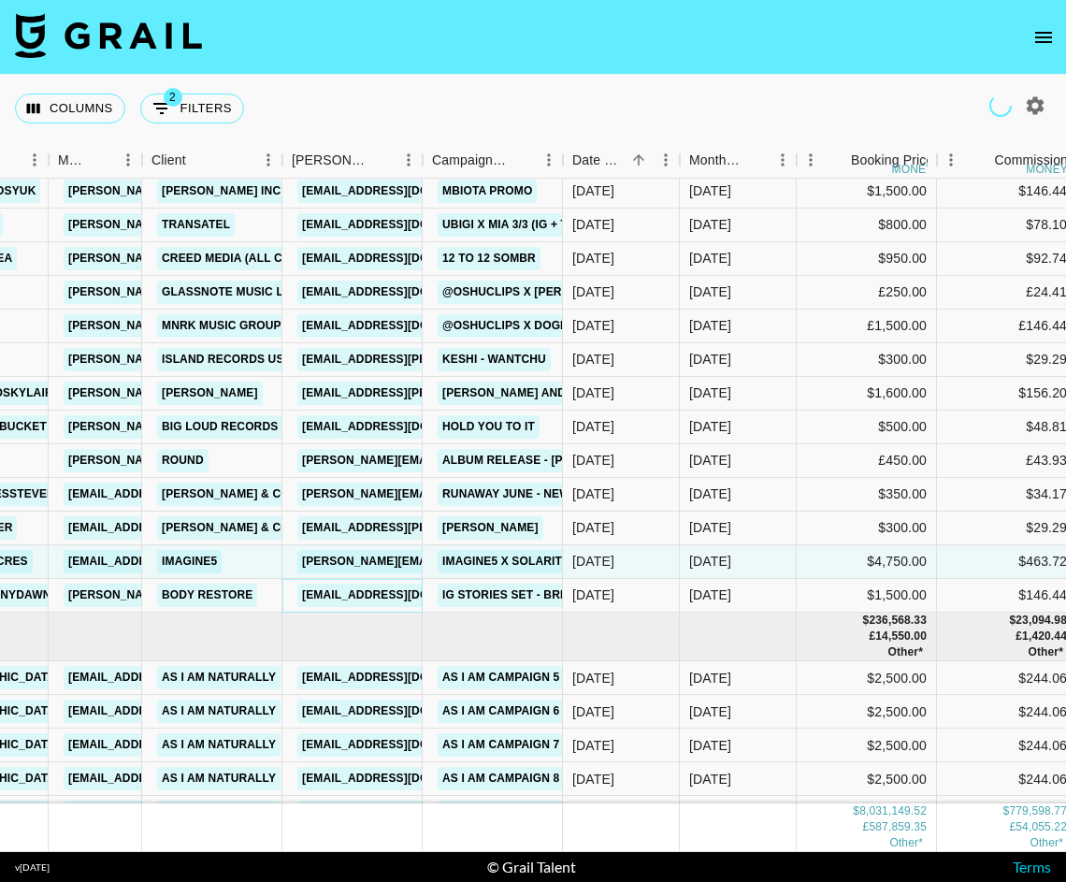
click at [385, 594] on link "[EMAIL_ADDRESS][DOMAIN_NAME]" at bounding box center [401, 594] width 209 height 23
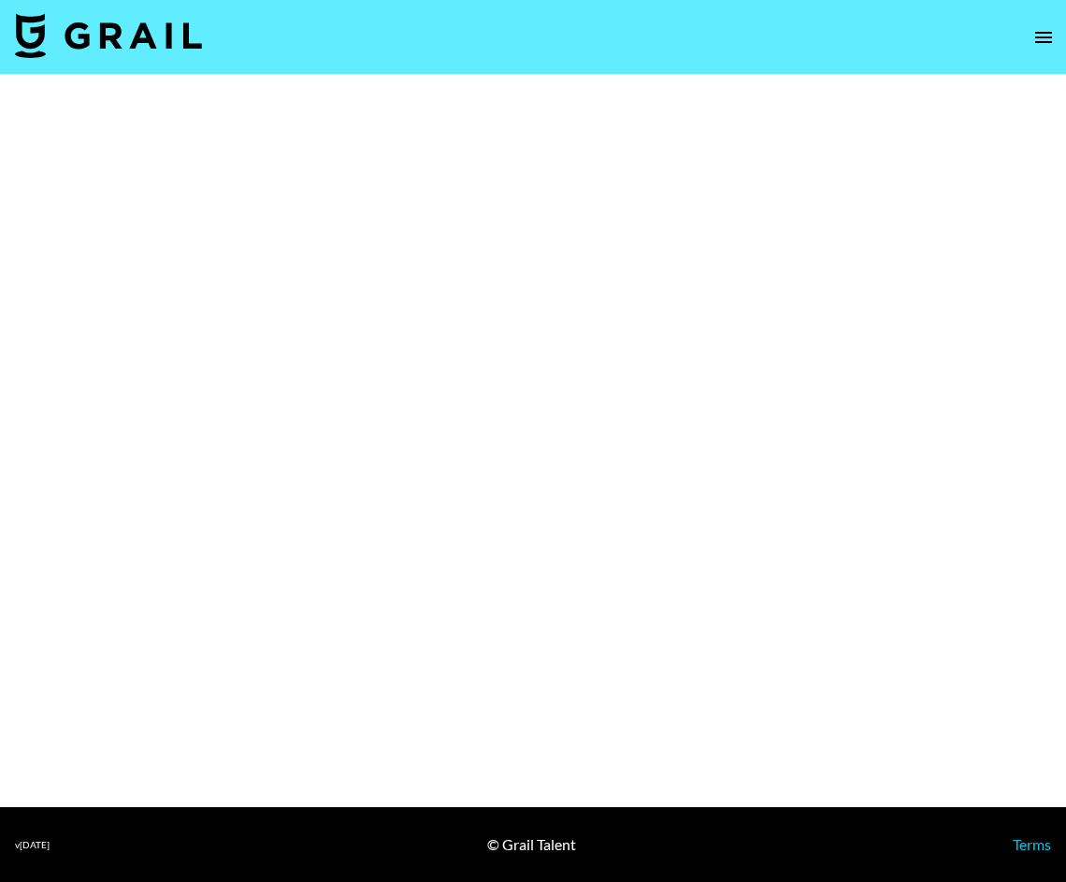
select select "Brand"
